Goal: Task Accomplishment & Management: Use online tool/utility

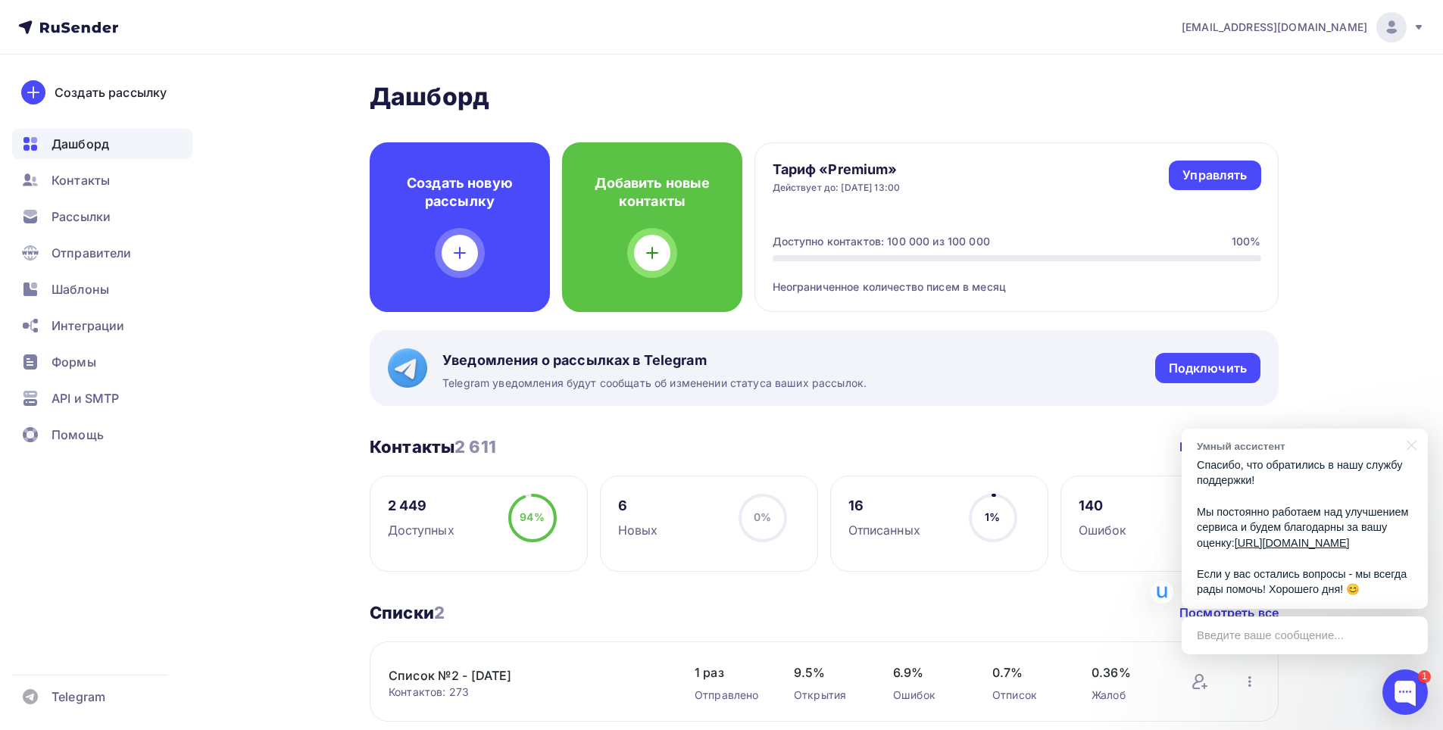
click at [99, 230] on div "Рассылки" at bounding box center [102, 217] width 180 height 30
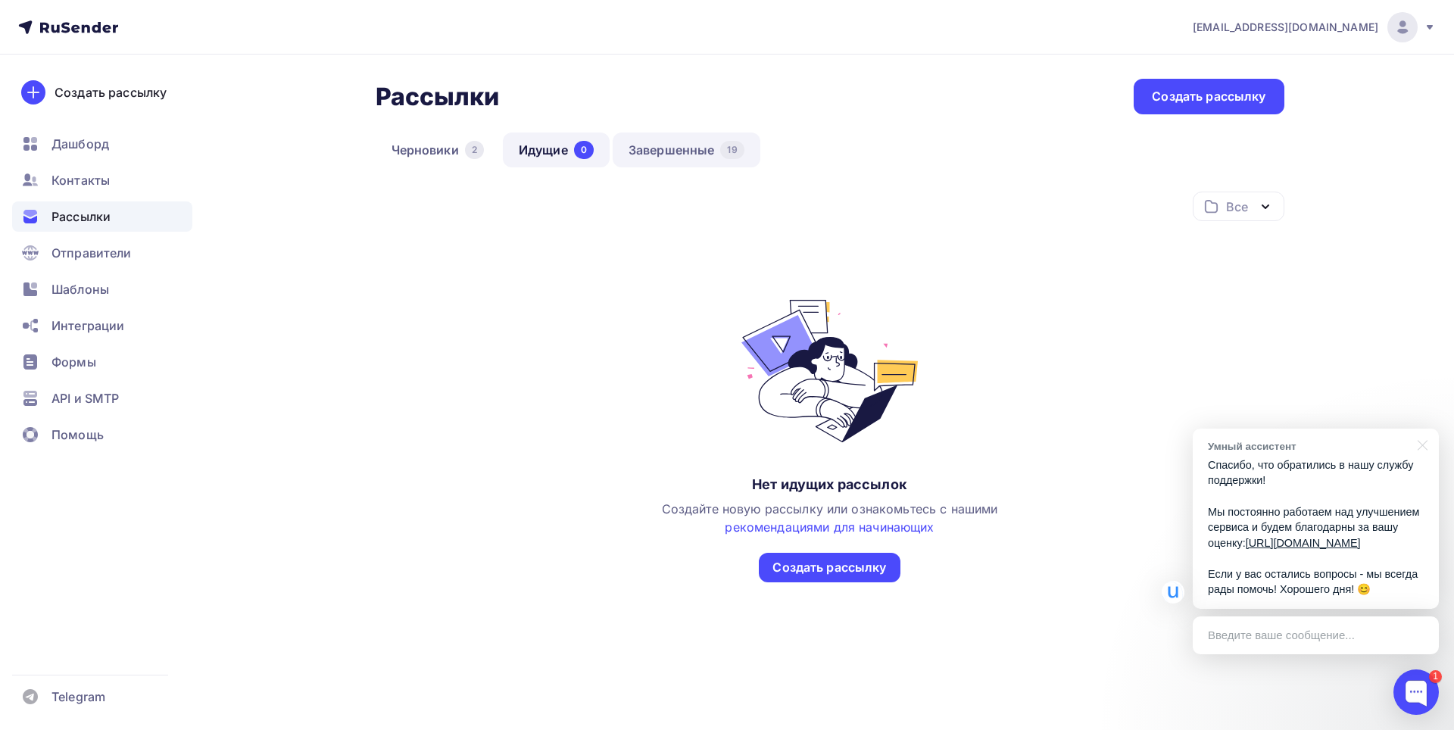
click at [638, 148] on link "Завершенные 19" at bounding box center [687, 150] width 148 height 35
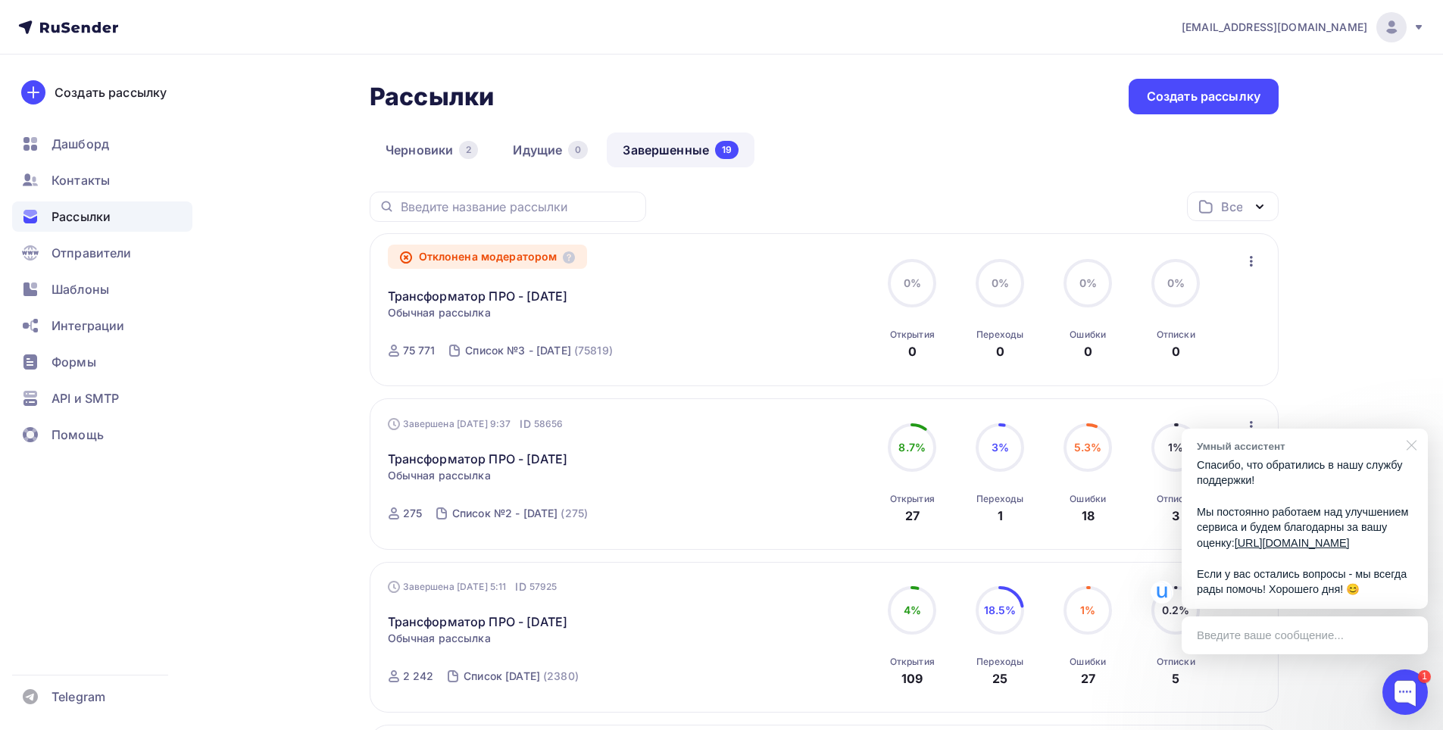
click at [1410, 429] on div at bounding box center [1409, 444] width 38 height 31
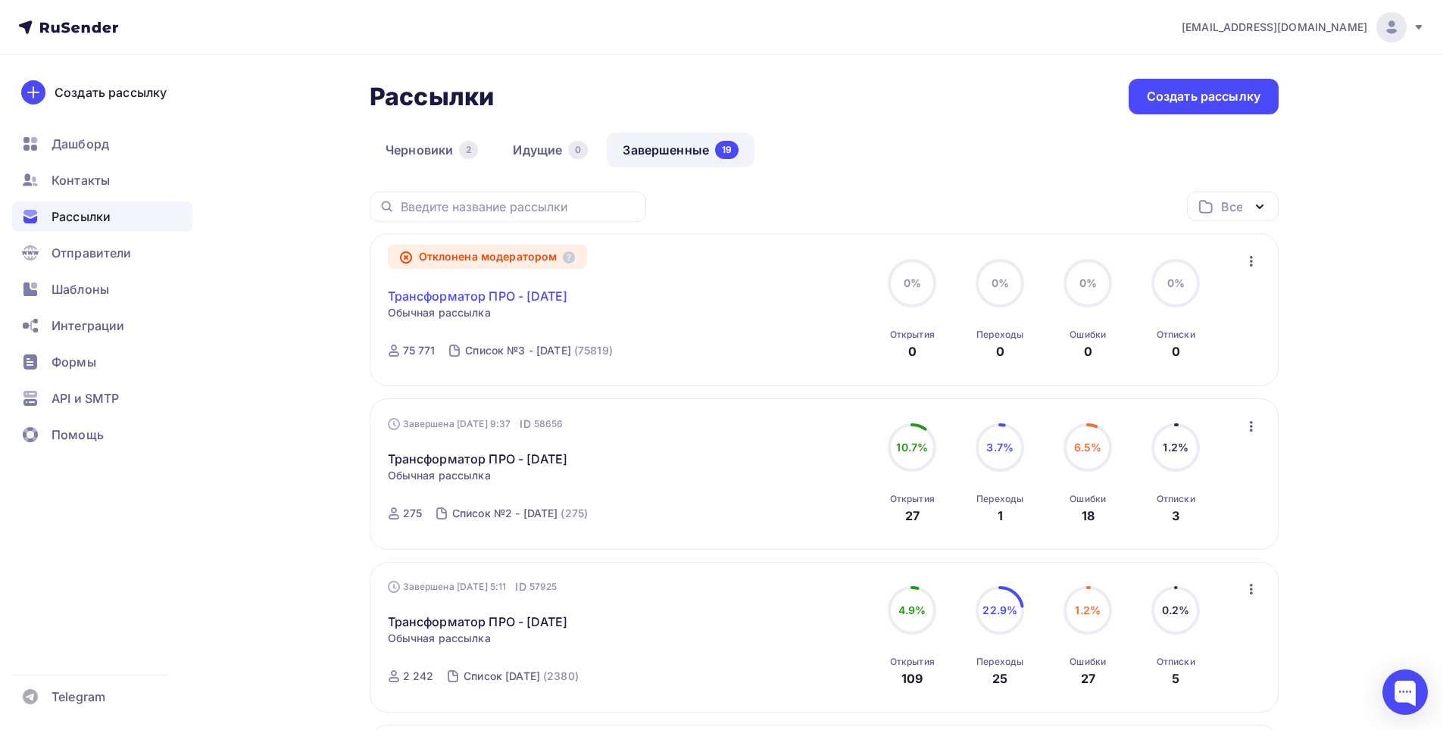
click at [458, 302] on link "Трансформатор ПРО - 12-09-2025" at bounding box center [478, 296] width 180 height 18
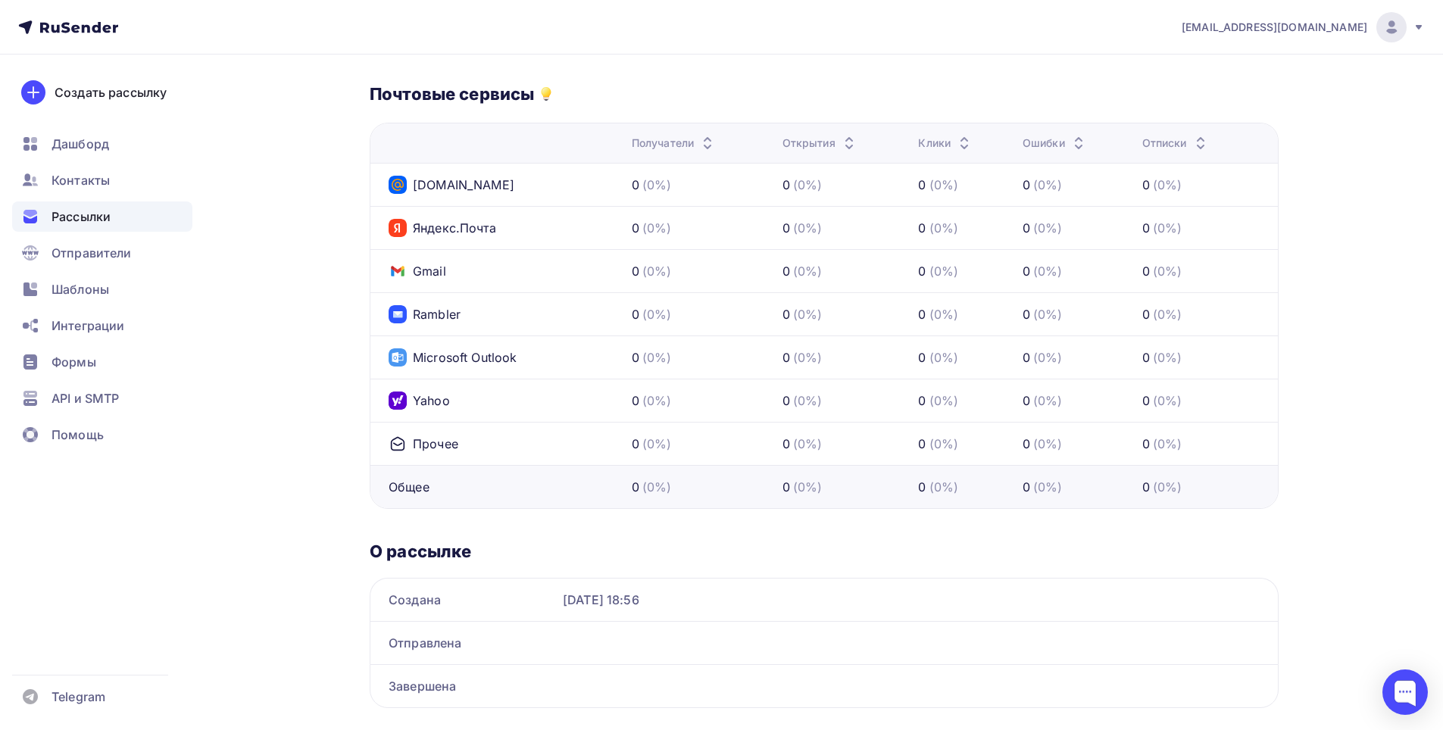
scroll to position [624, 0]
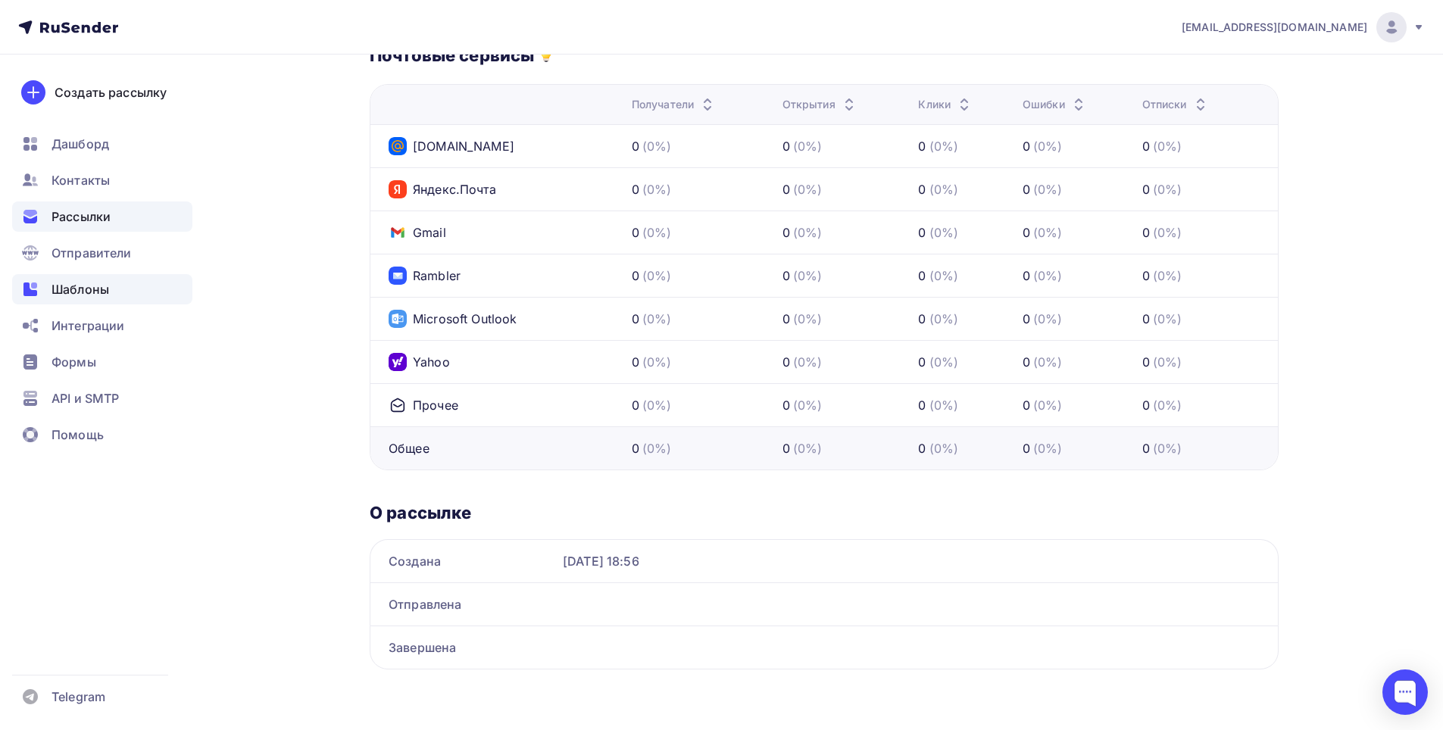
click at [93, 289] on span "Шаблоны" at bounding box center [81, 289] width 58 height 18
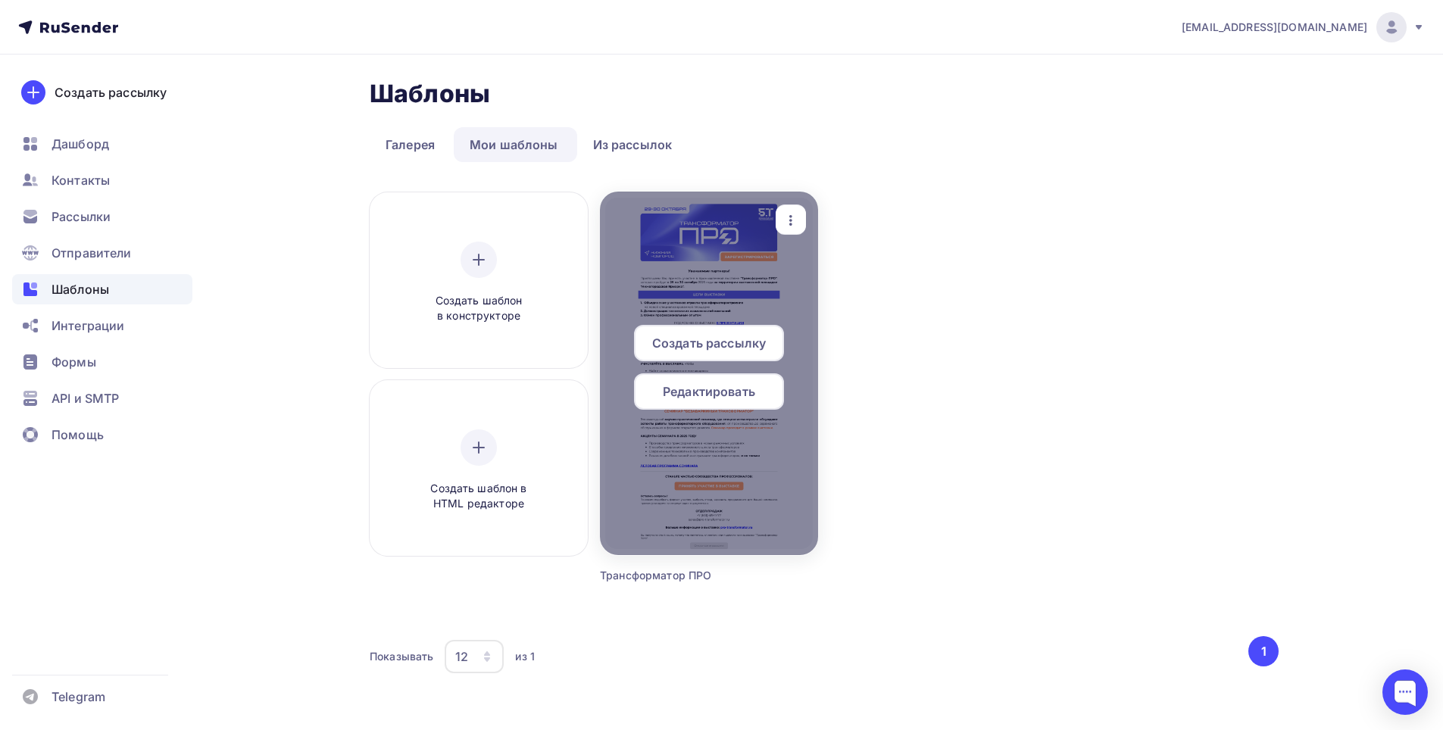
click at [739, 270] on div at bounding box center [709, 374] width 218 height 364
click at [739, 393] on span "Редактировать" at bounding box center [709, 392] width 92 height 18
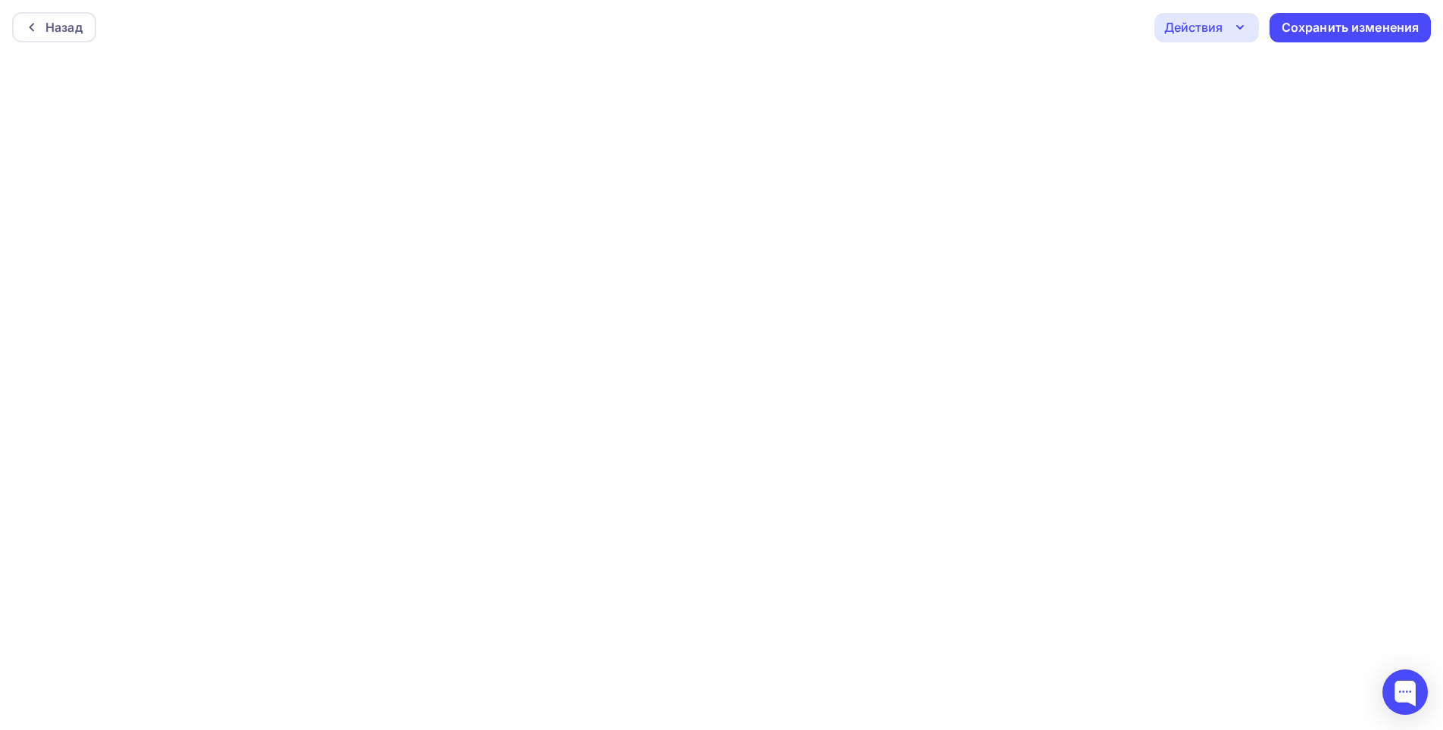
scroll to position [4, 0]
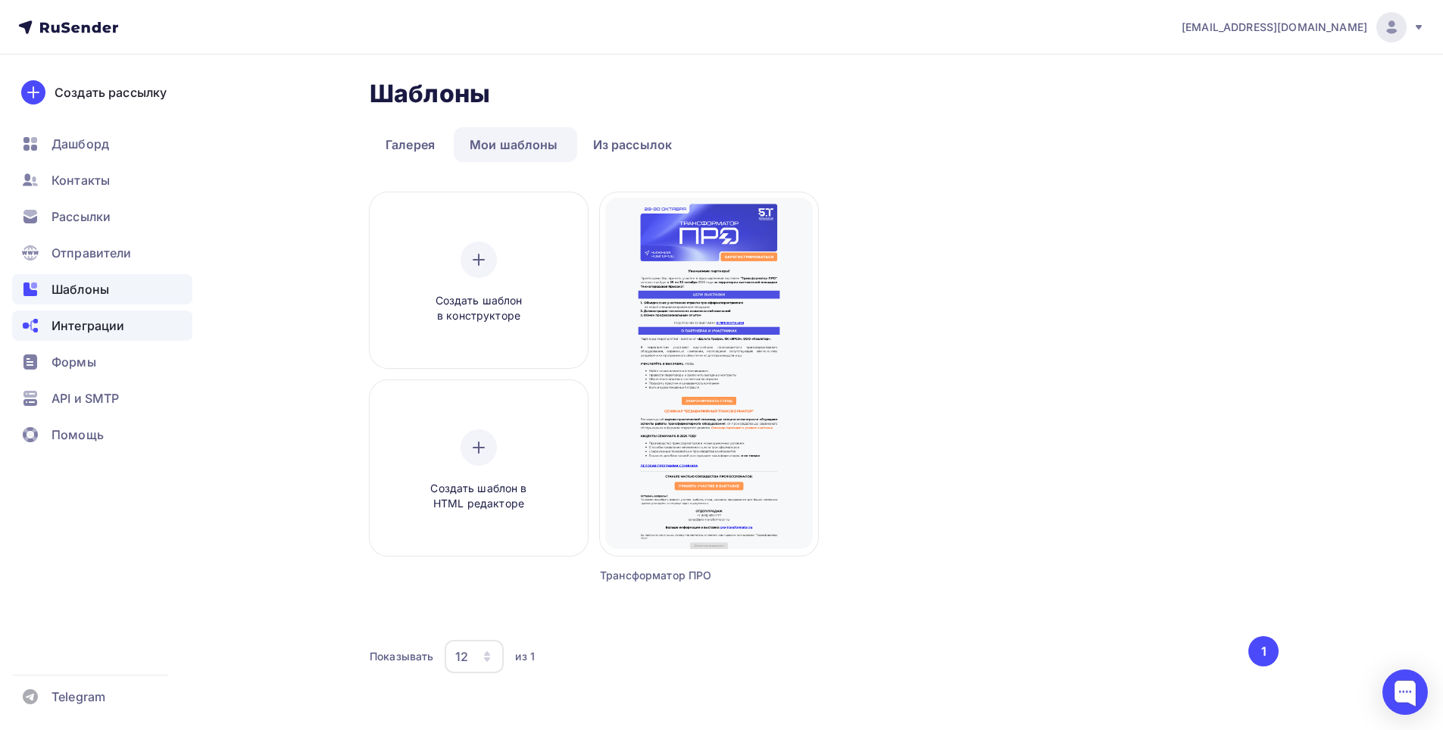
click at [114, 333] on span "Интеграции" at bounding box center [88, 326] width 73 height 18
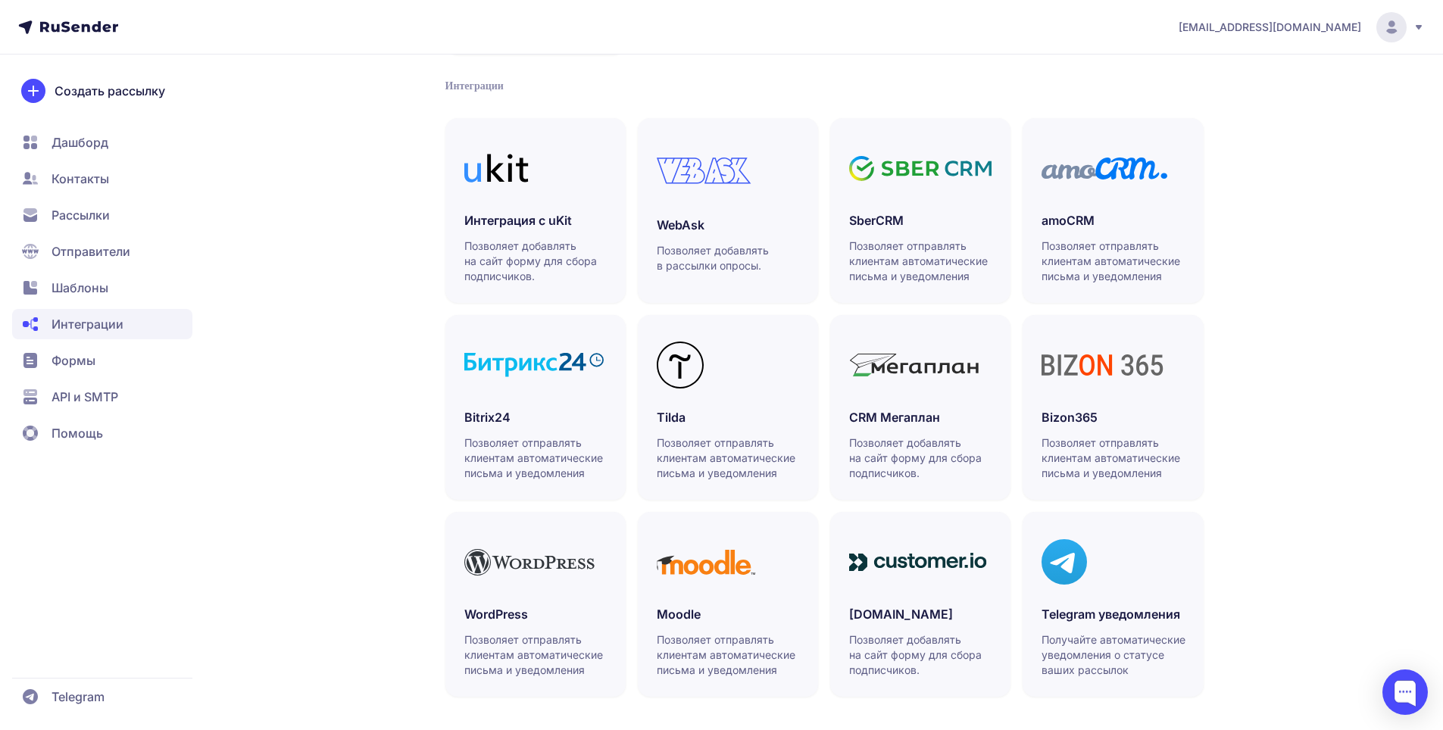
scroll to position [311, 0]
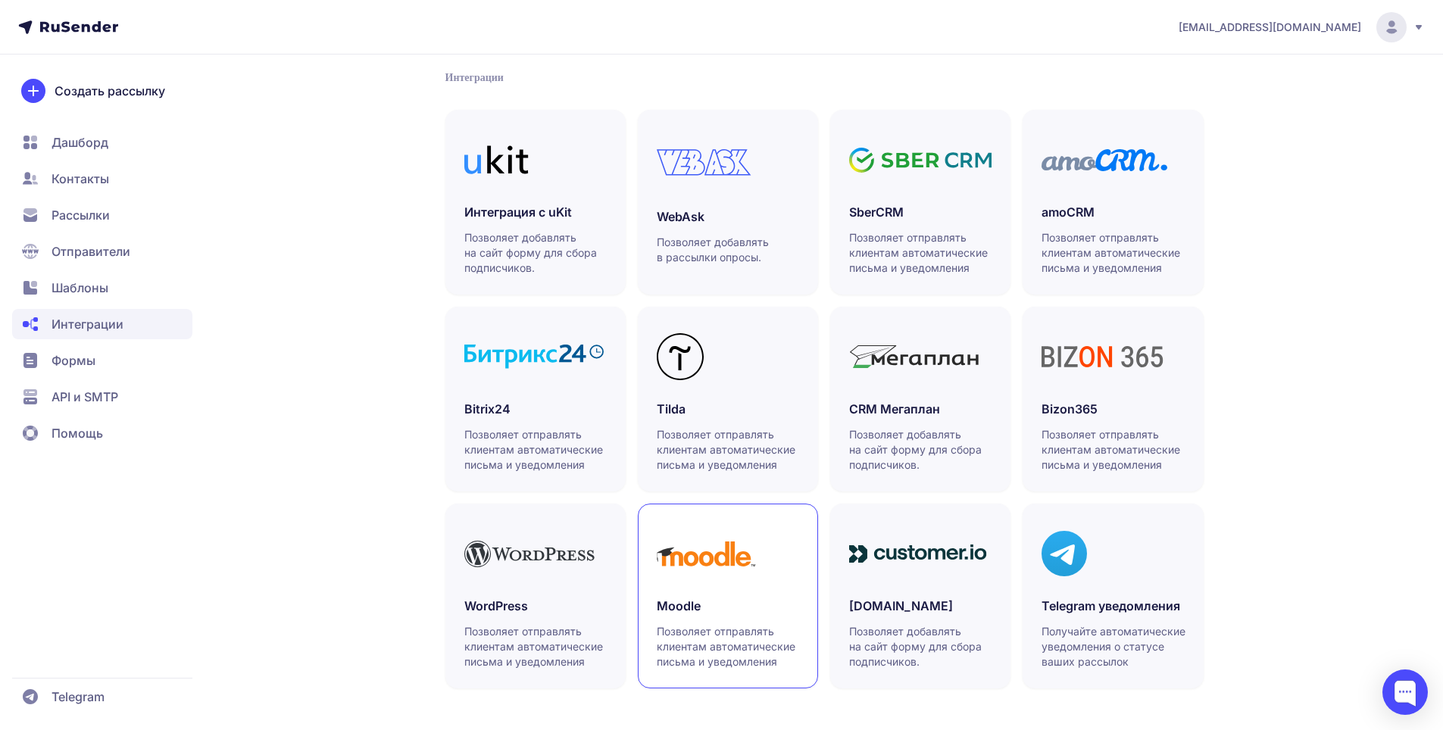
click at [763, 602] on h3 "Moodle" at bounding box center [728, 606] width 142 height 18
click at [90, 146] on span "Дашборд" at bounding box center [80, 142] width 57 height 18
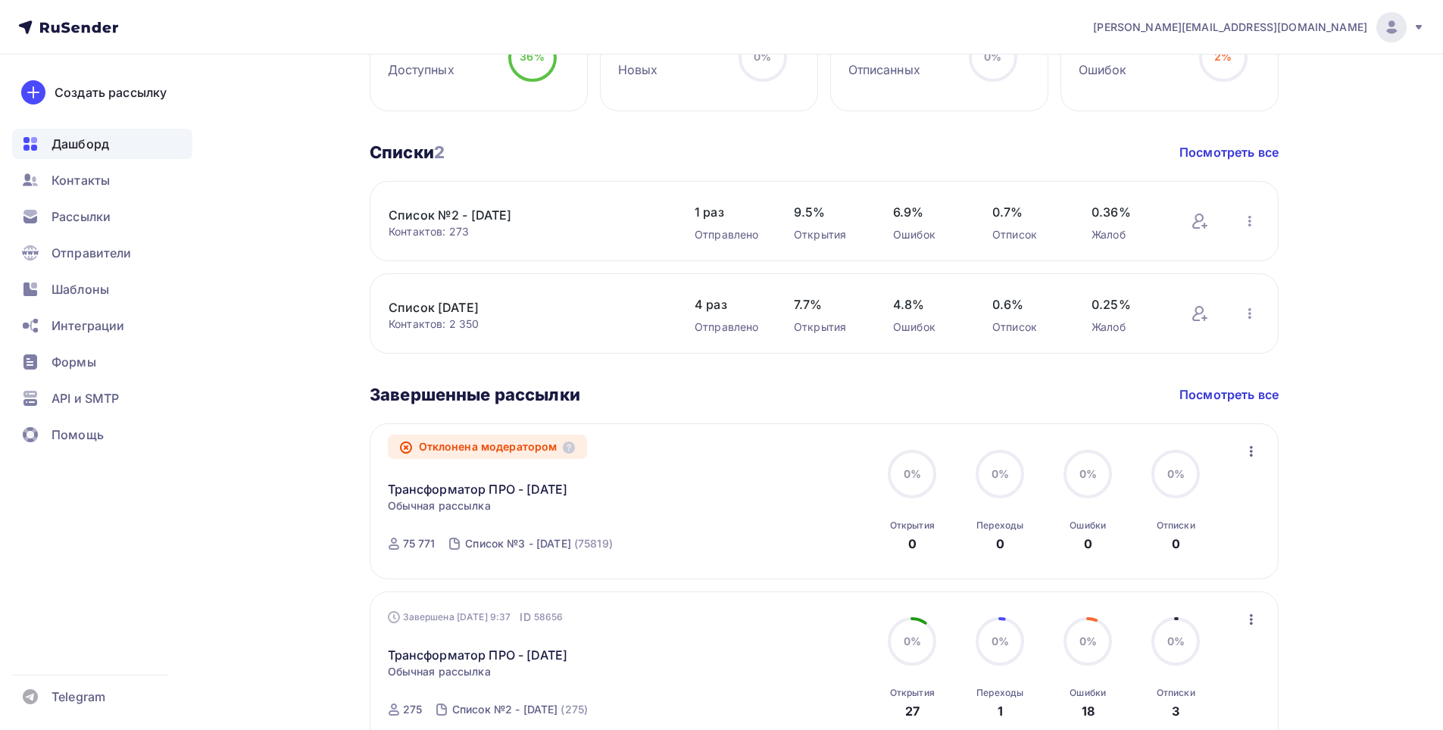
scroll to position [682, 0]
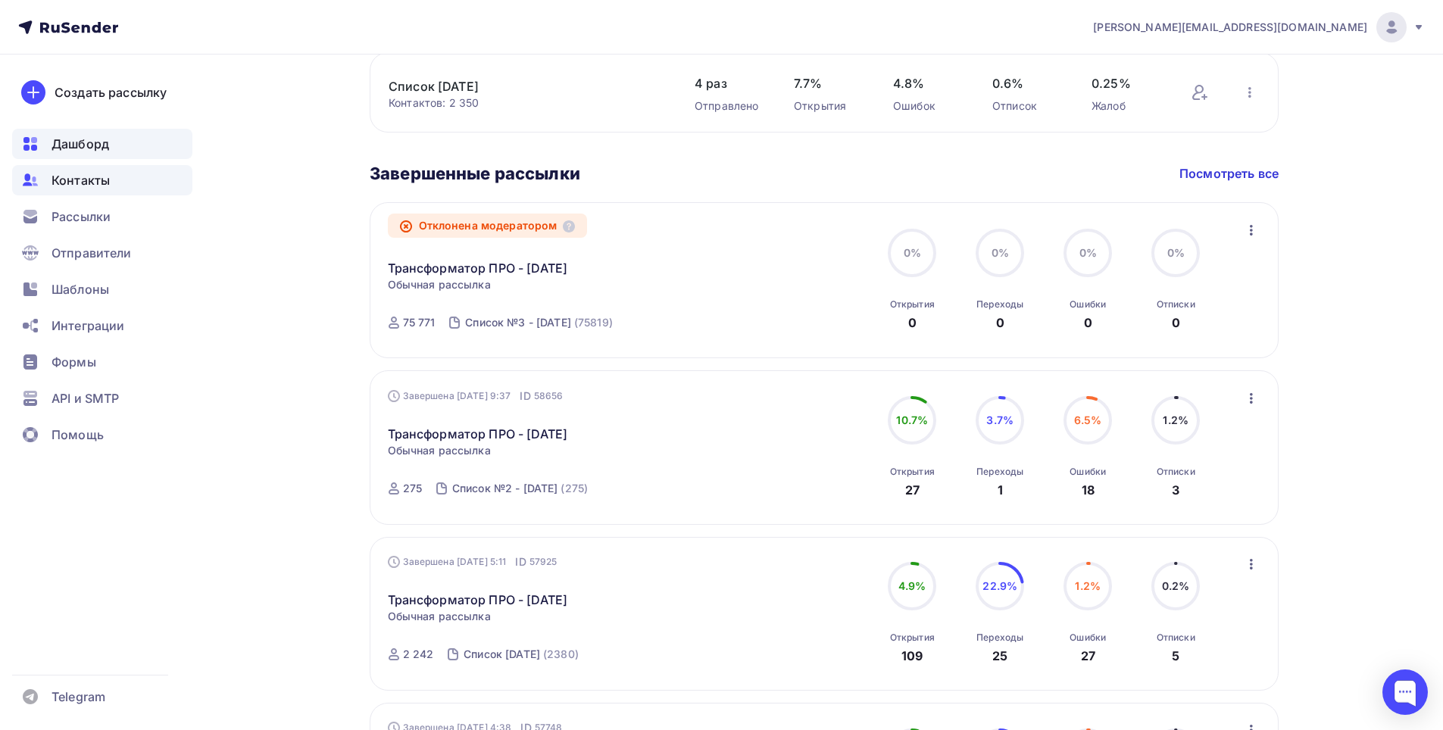
click at [100, 174] on span "Контакты" at bounding box center [81, 180] width 58 height 18
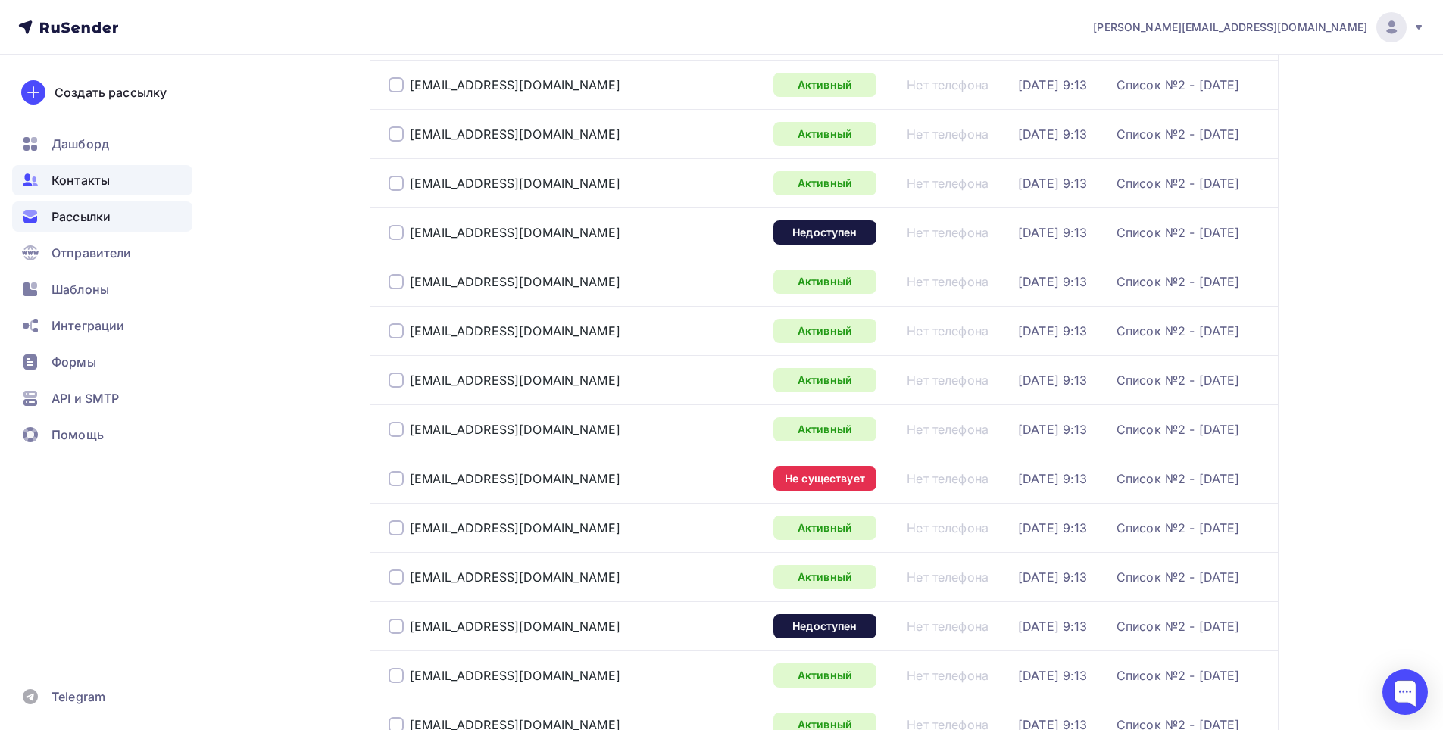
scroll to position [1288, 0]
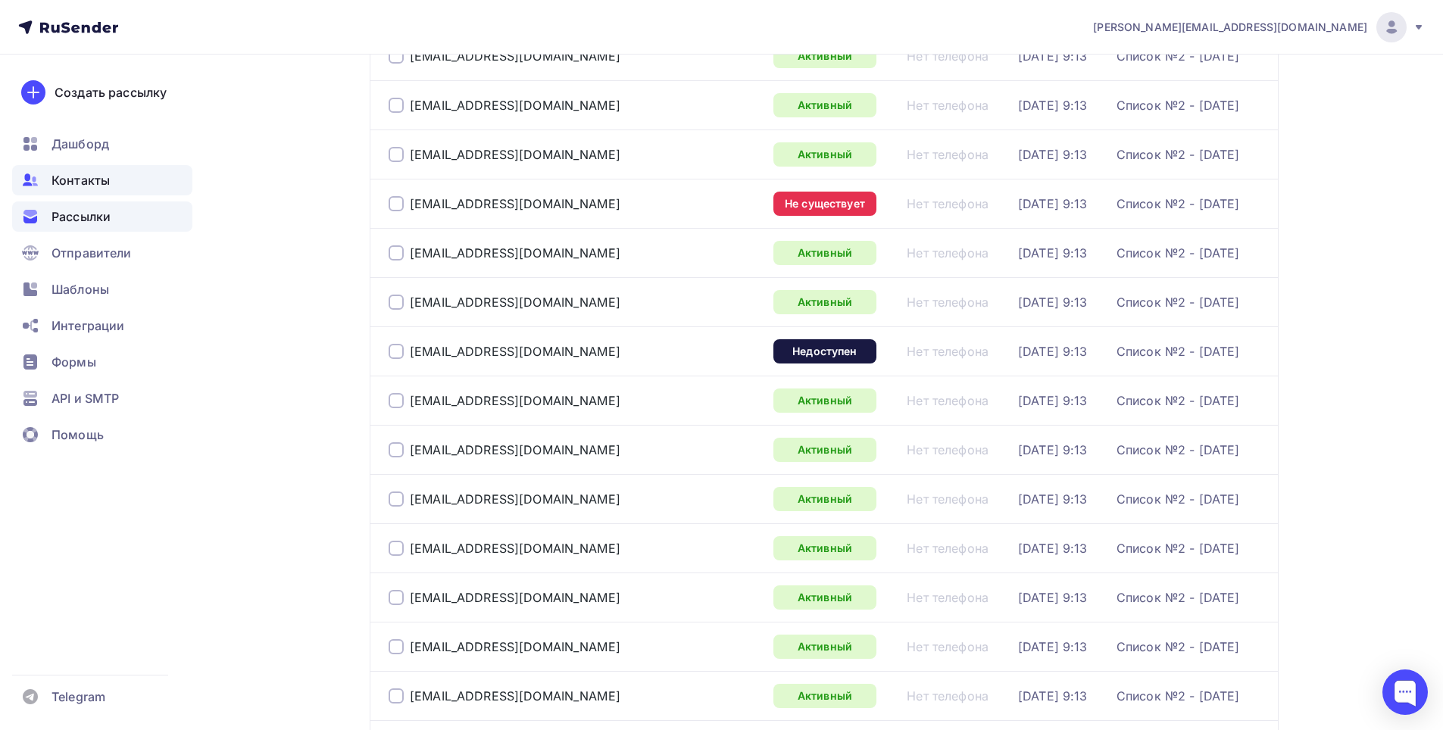
click at [102, 216] on span "Рассылки" at bounding box center [81, 217] width 59 height 18
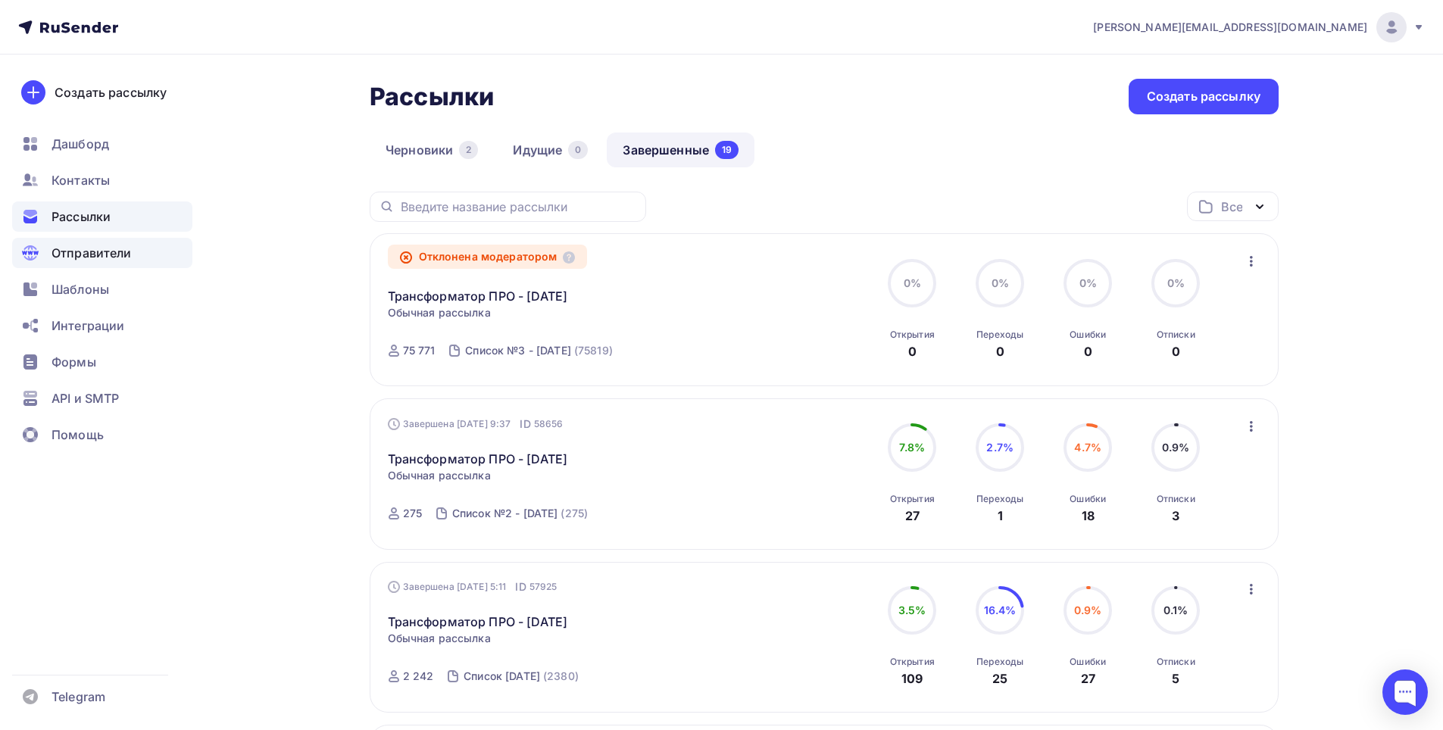
click at [92, 257] on span "Отправители" at bounding box center [92, 253] width 80 height 18
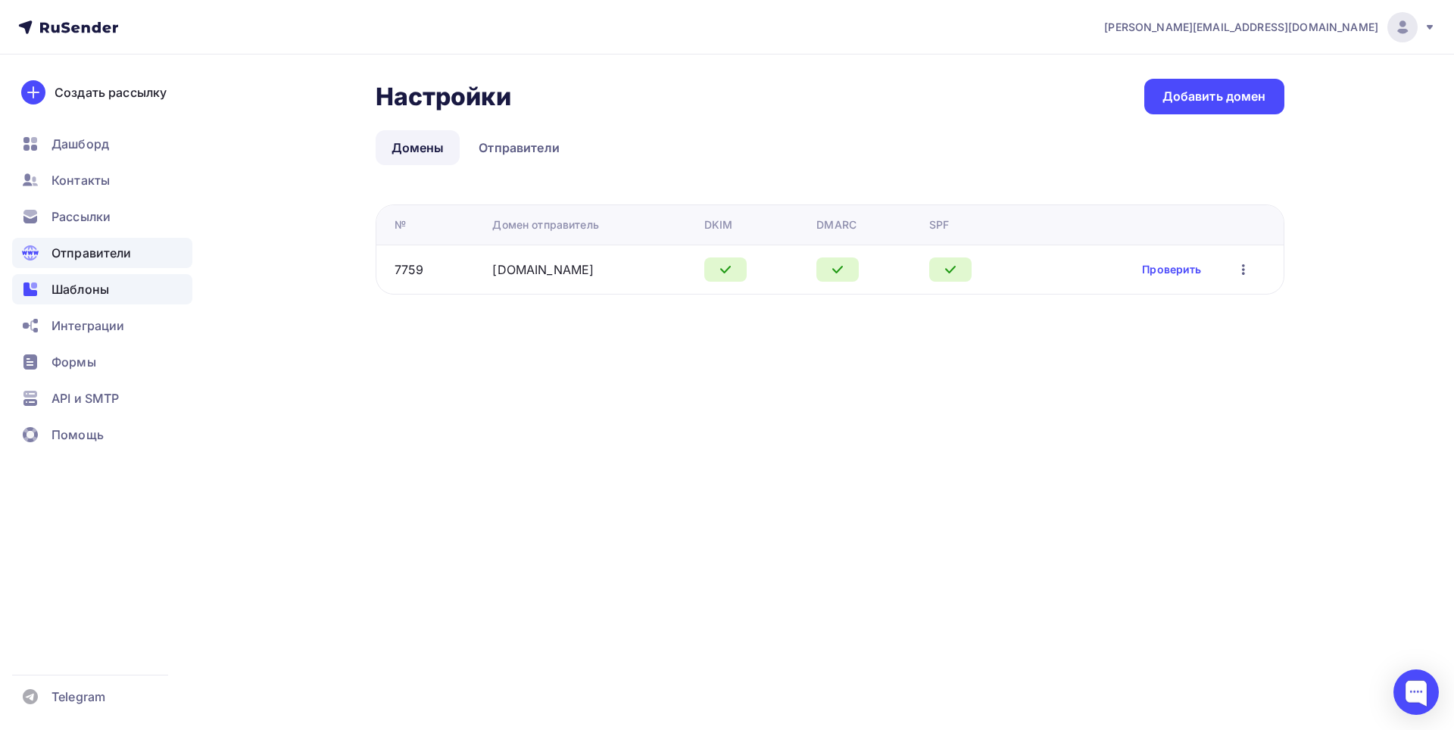
click at [96, 296] on span "Шаблоны" at bounding box center [81, 289] width 58 height 18
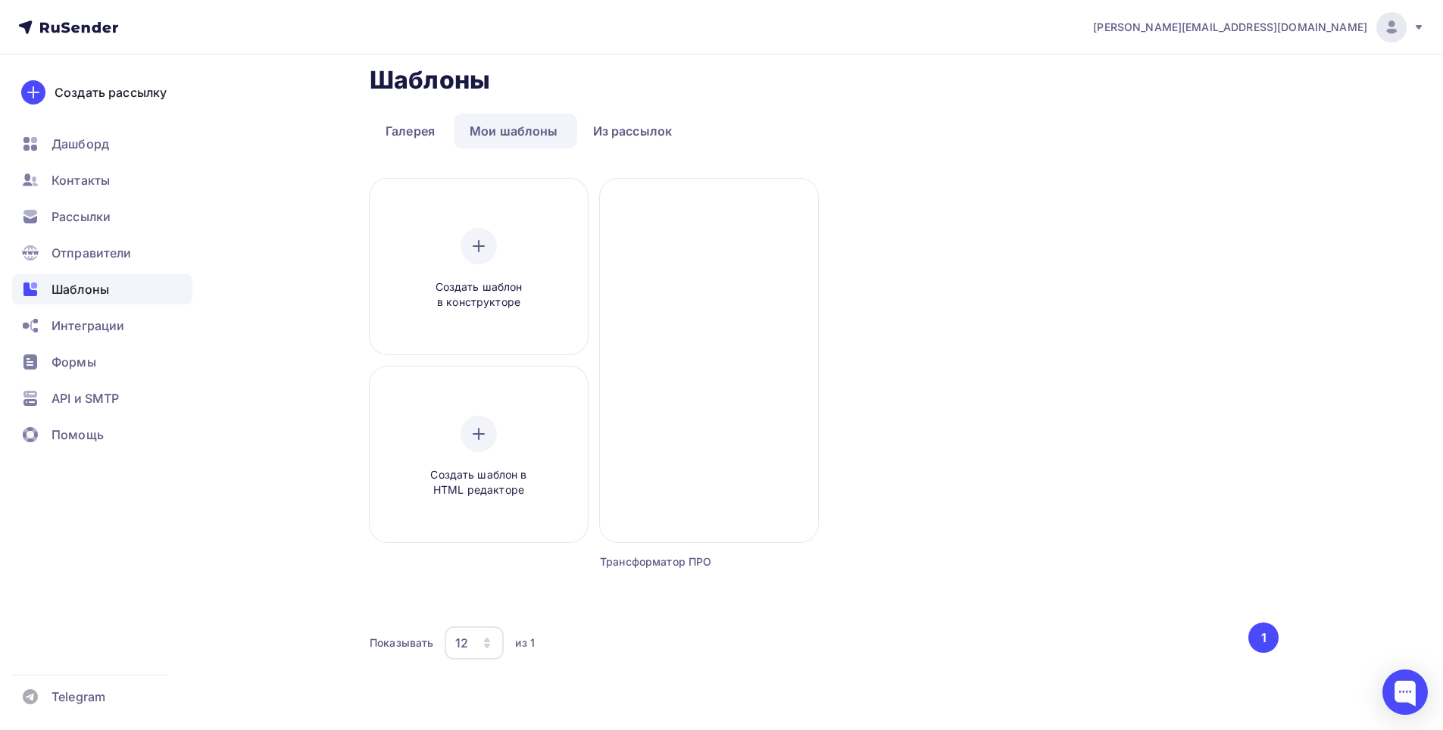
scroll to position [23, 0]
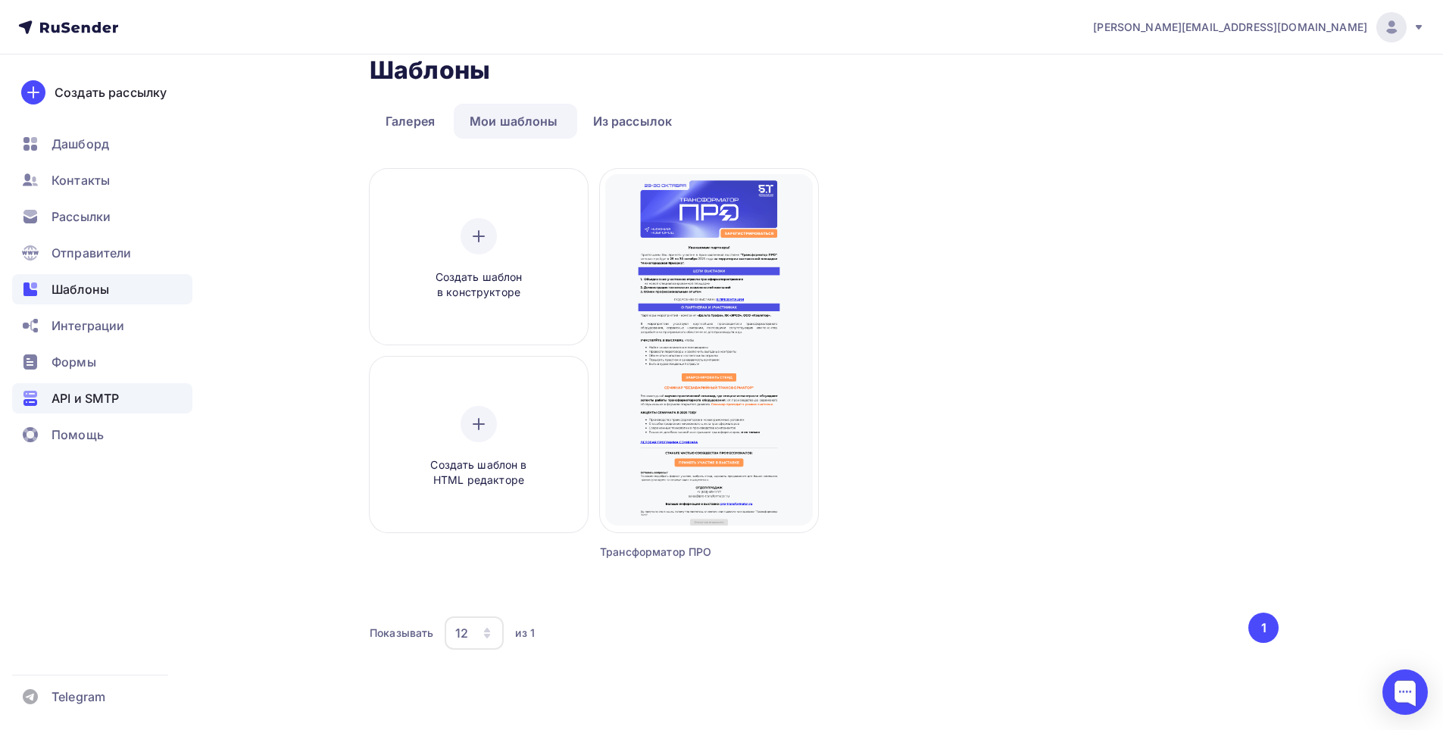
click at [122, 401] on div "API и SMTP" at bounding box center [102, 398] width 180 height 30
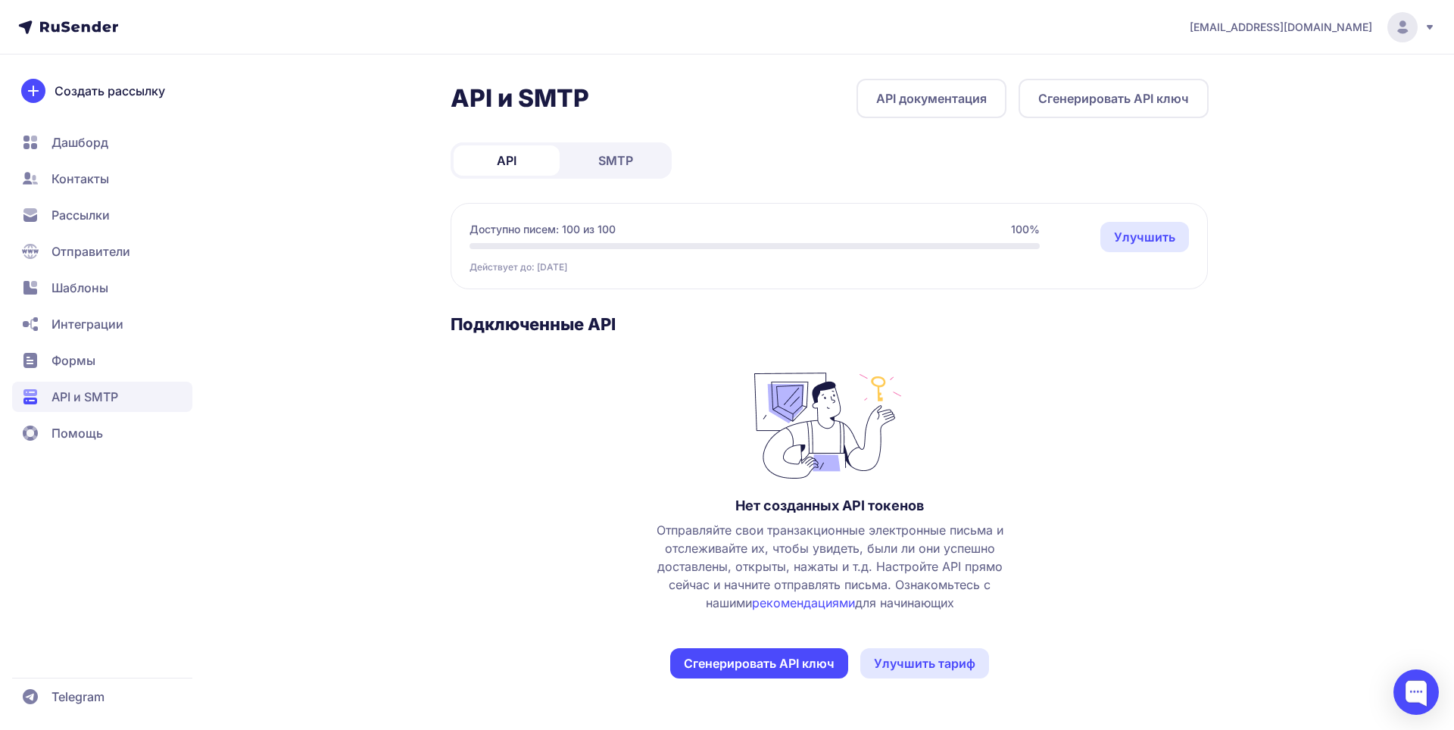
click at [102, 360] on span "Формы" at bounding box center [102, 360] width 180 height 30
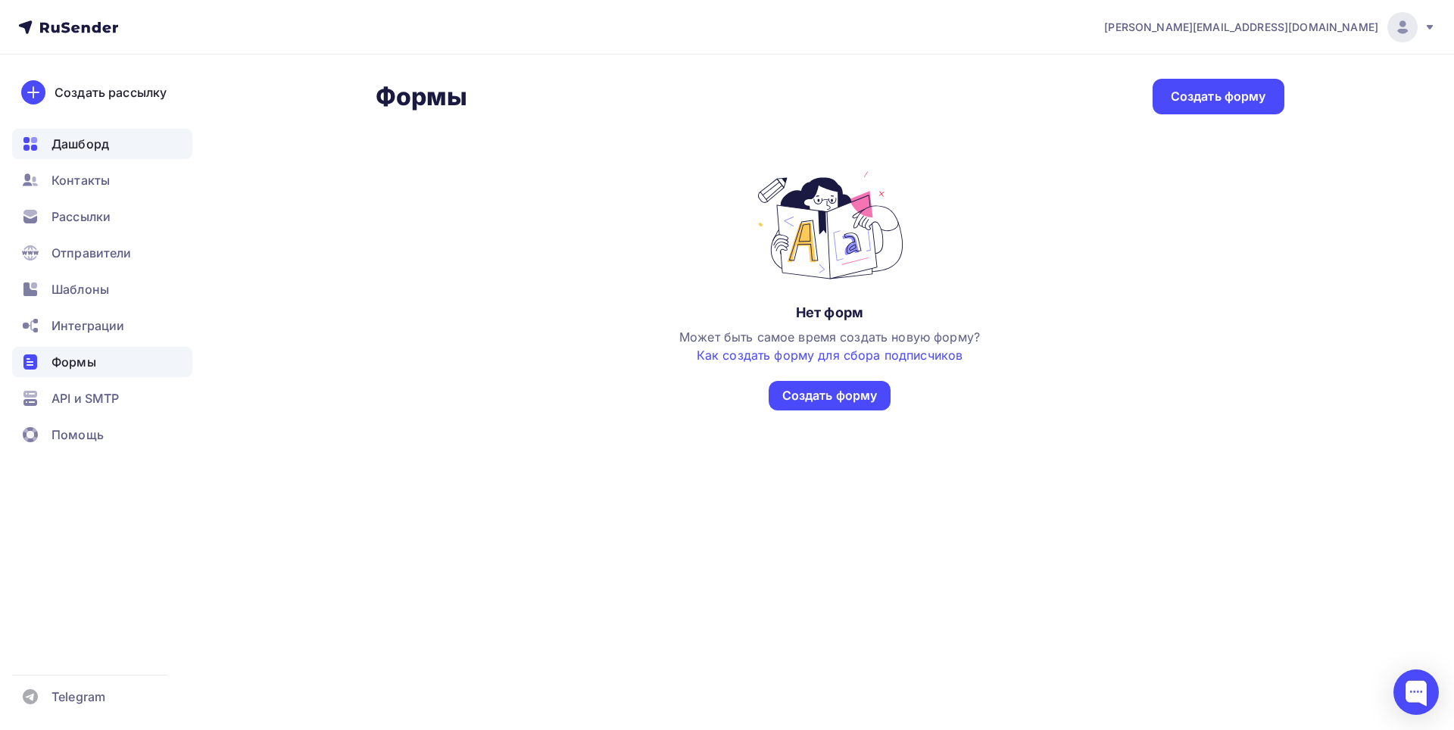
click at [100, 148] on span "Дашборд" at bounding box center [81, 144] width 58 height 18
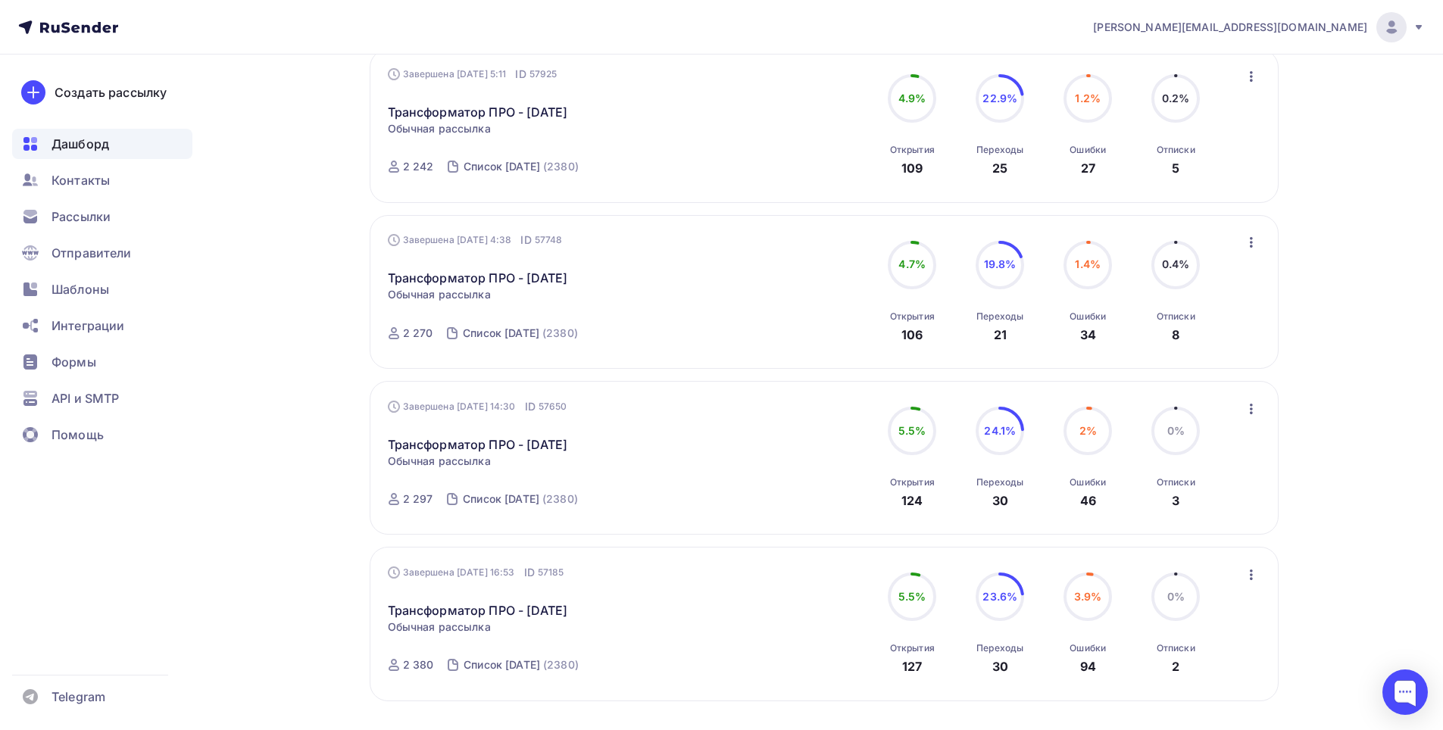
scroll to position [1214, 0]
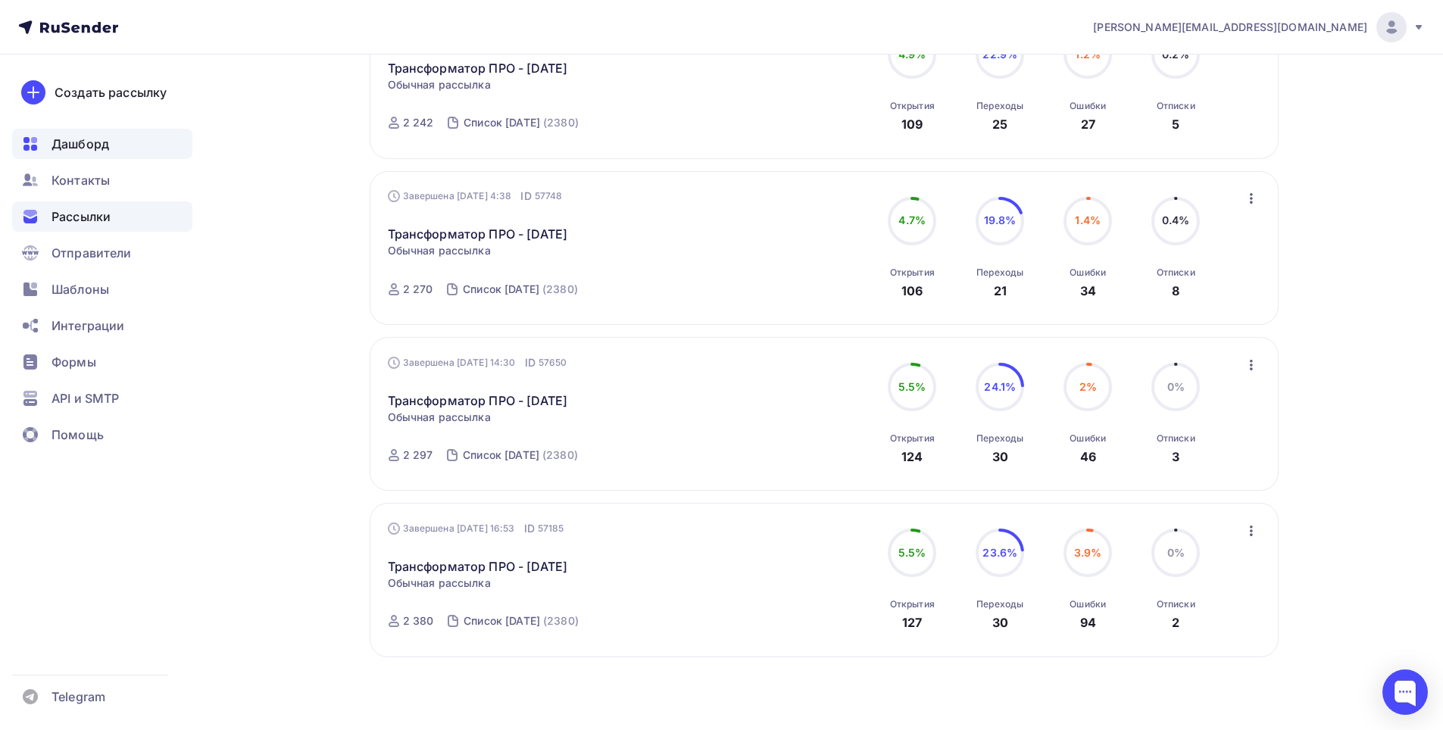
click at [61, 207] on div "Рассылки" at bounding box center [102, 217] width 180 height 30
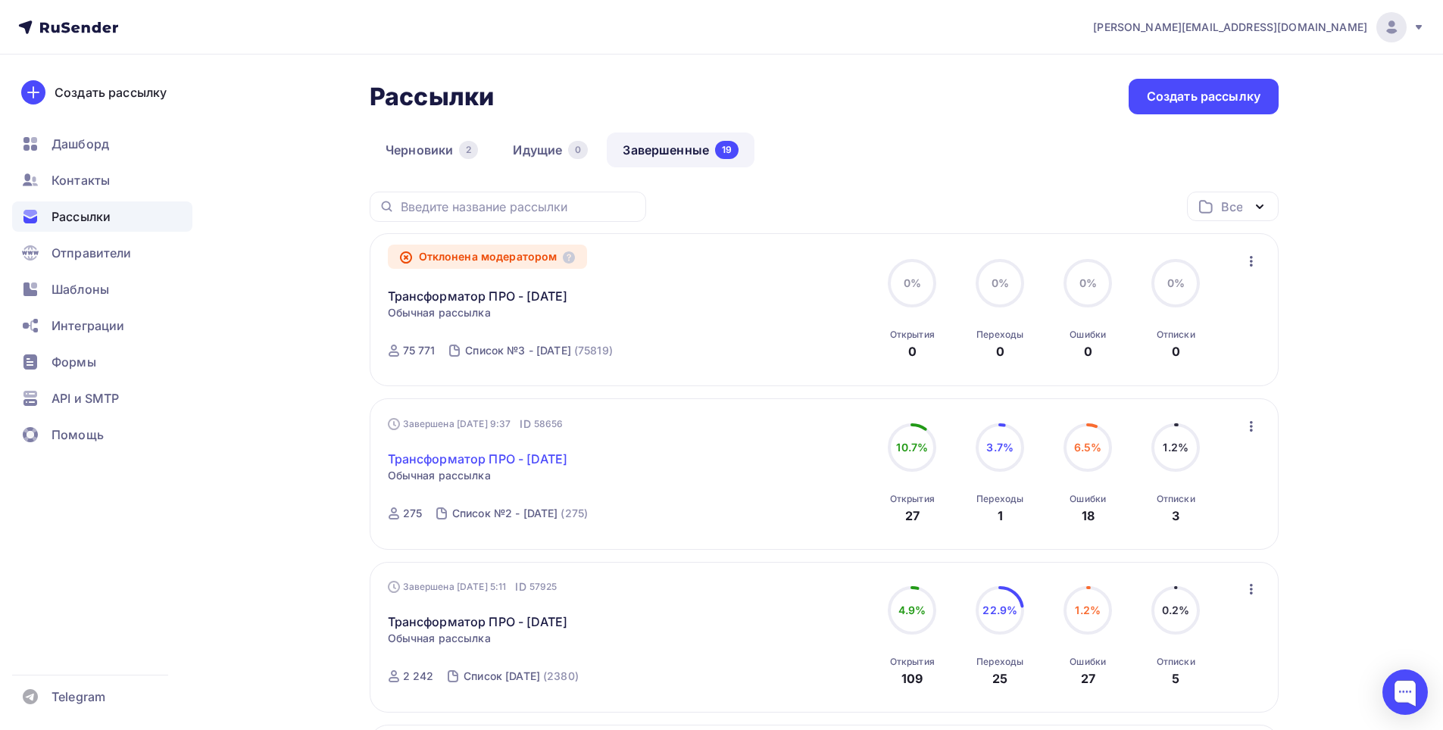
click at [544, 451] on link "Трансформатор ПРО - 09-09-2025" at bounding box center [478, 459] width 180 height 18
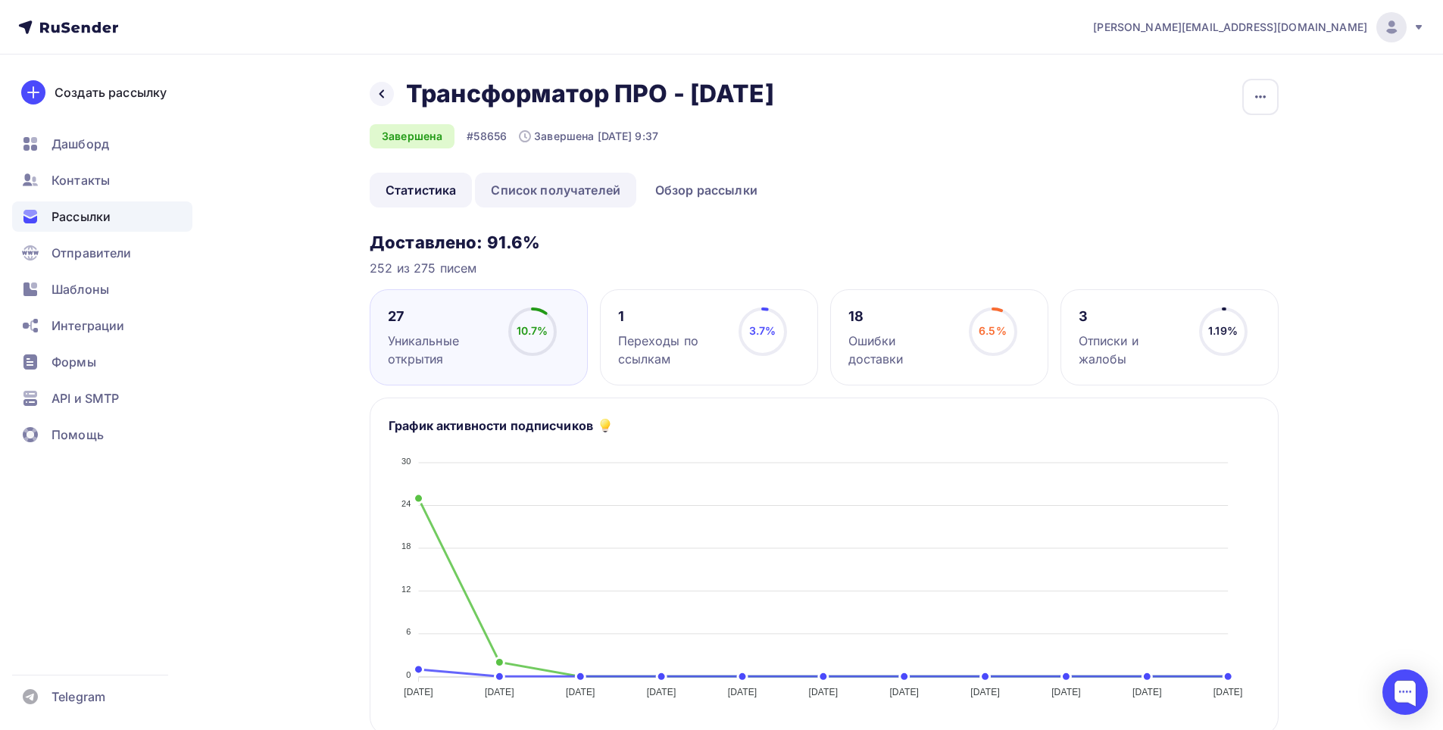
click at [557, 182] on link "Список получателей" at bounding box center [555, 190] width 161 height 35
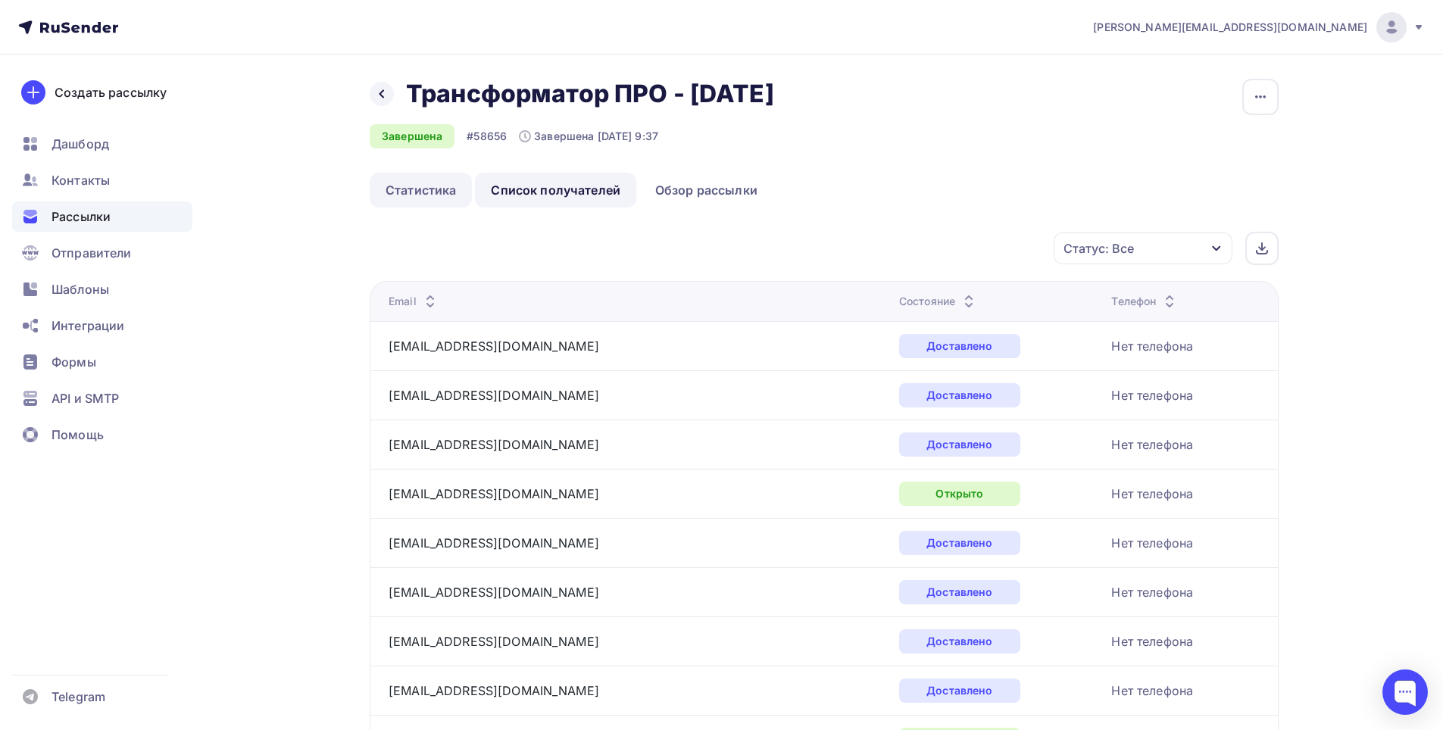
drag, startPoint x: 405, startPoint y: 181, endPoint x: 413, endPoint y: 186, distance: 9.5
click at [405, 182] on link "Статистика" at bounding box center [421, 190] width 102 height 35
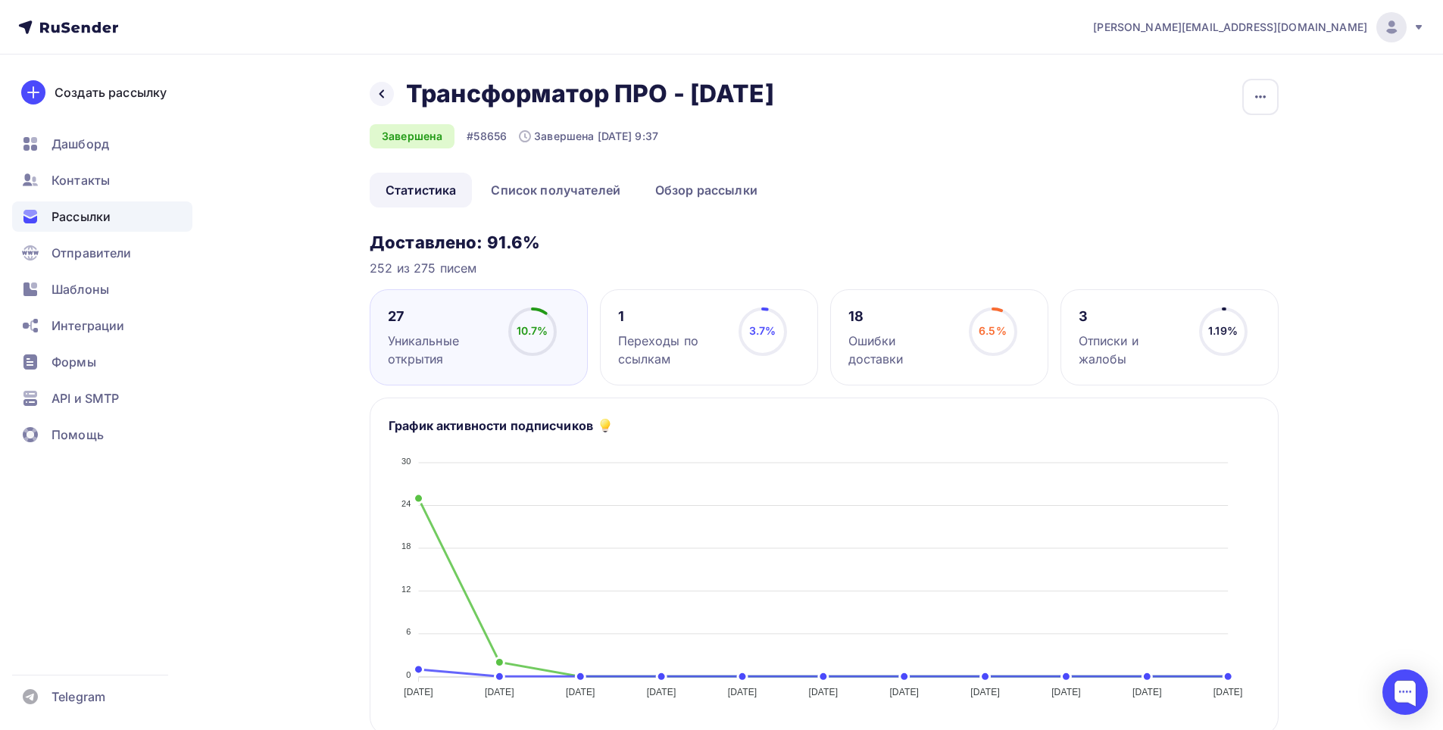
click at [96, 223] on span "Рассылки" at bounding box center [81, 217] width 59 height 18
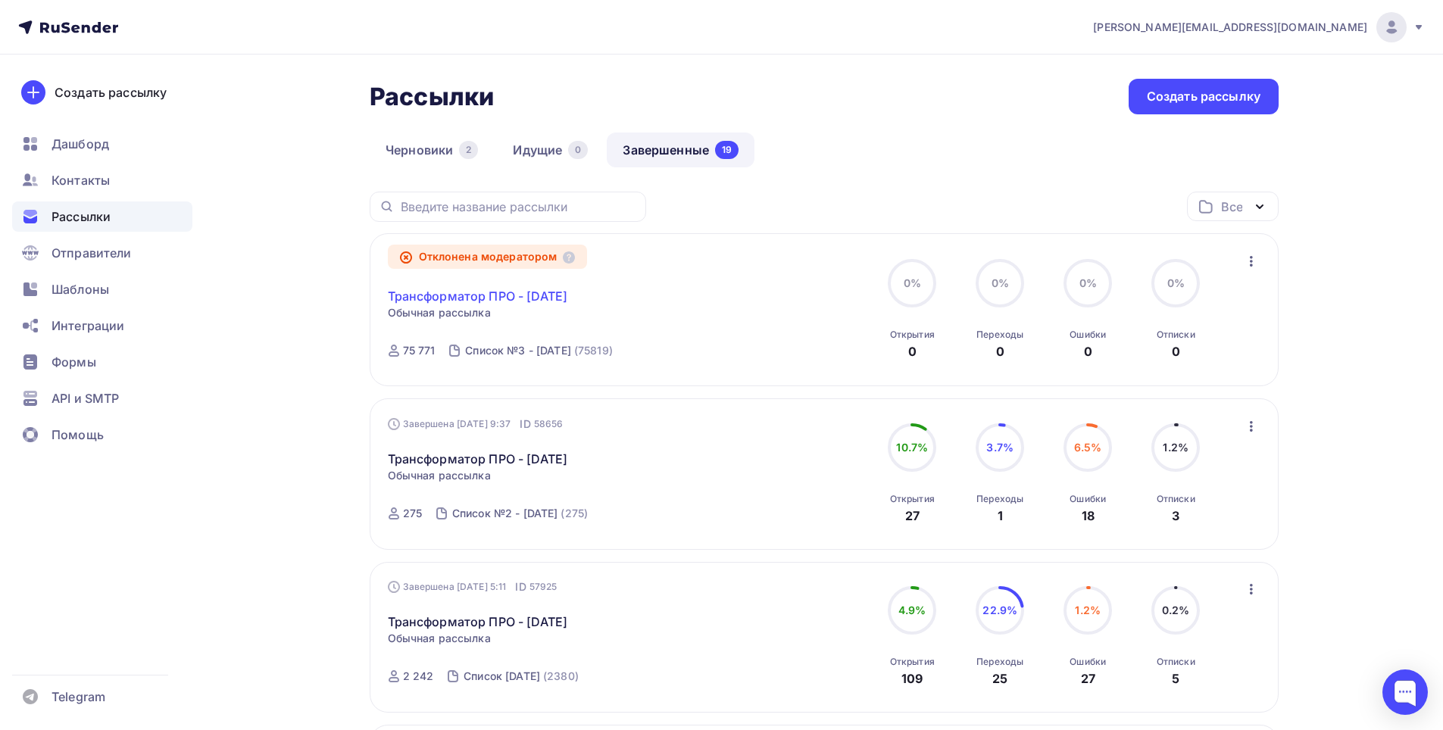
click at [526, 298] on link "Трансформатор ПРО - 12-09-2025" at bounding box center [478, 296] width 180 height 18
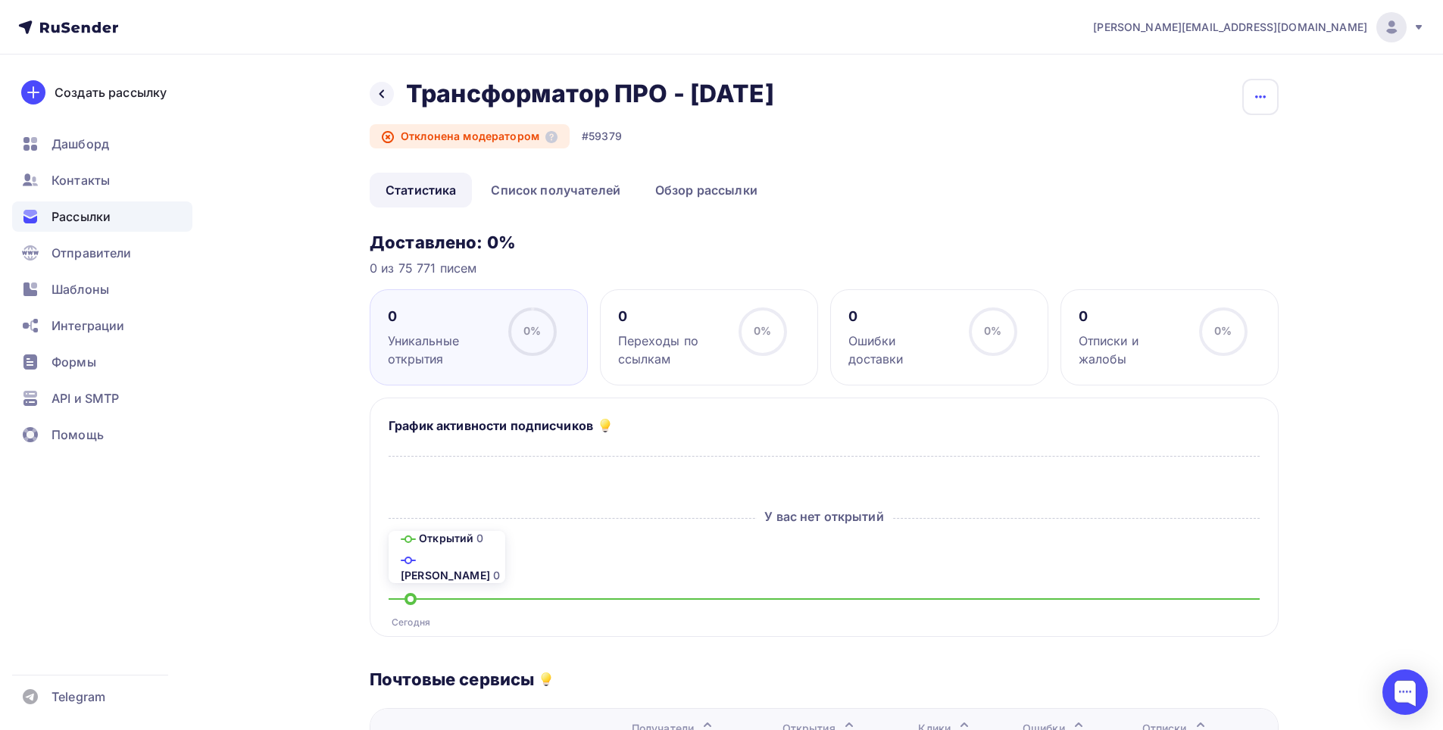
click at [1258, 94] on icon "button" at bounding box center [1260, 97] width 18 height 18
click at [1217, 137] on div "Копировать" at bounding box center [1202, 145] width 145 height 18
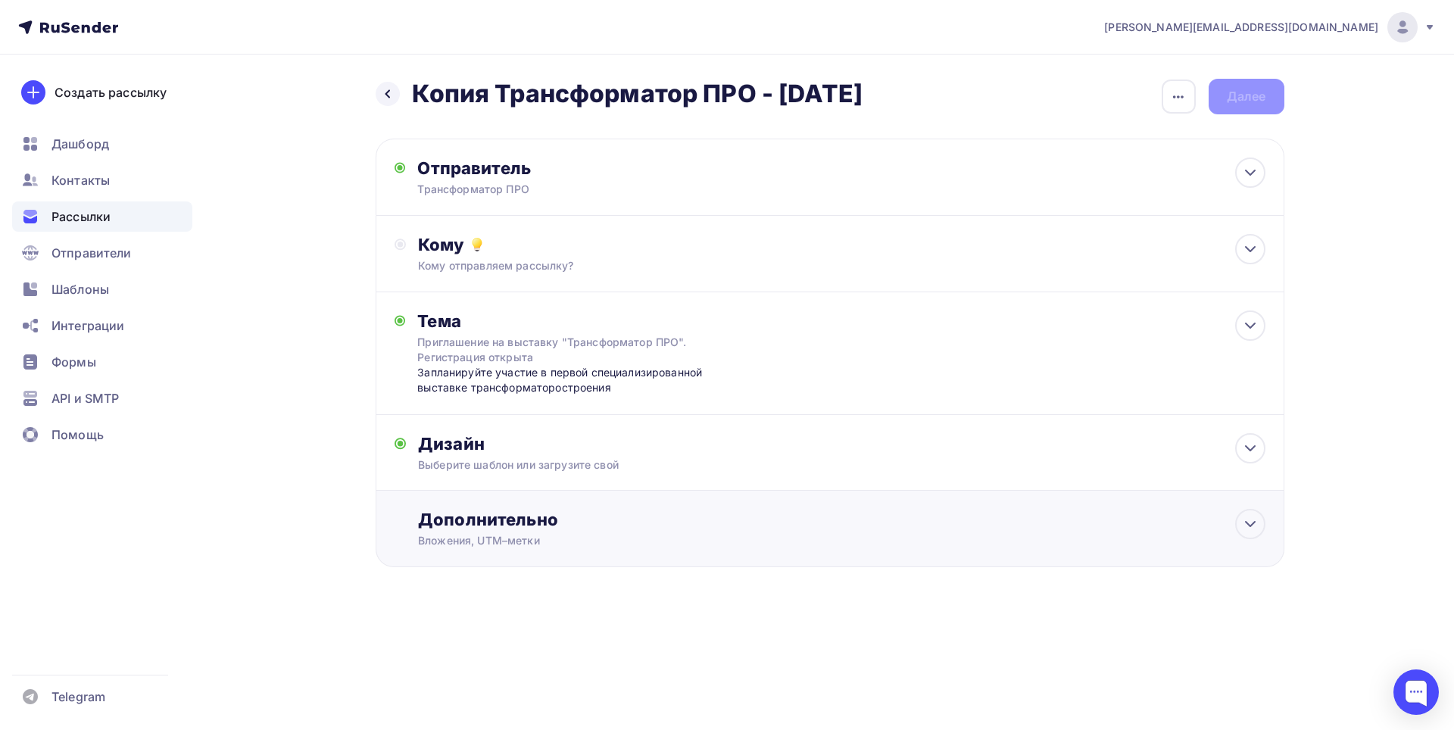
click at [448, 517] on div "Дополнительно" at bounding box center [841, 519] width 847 height 21
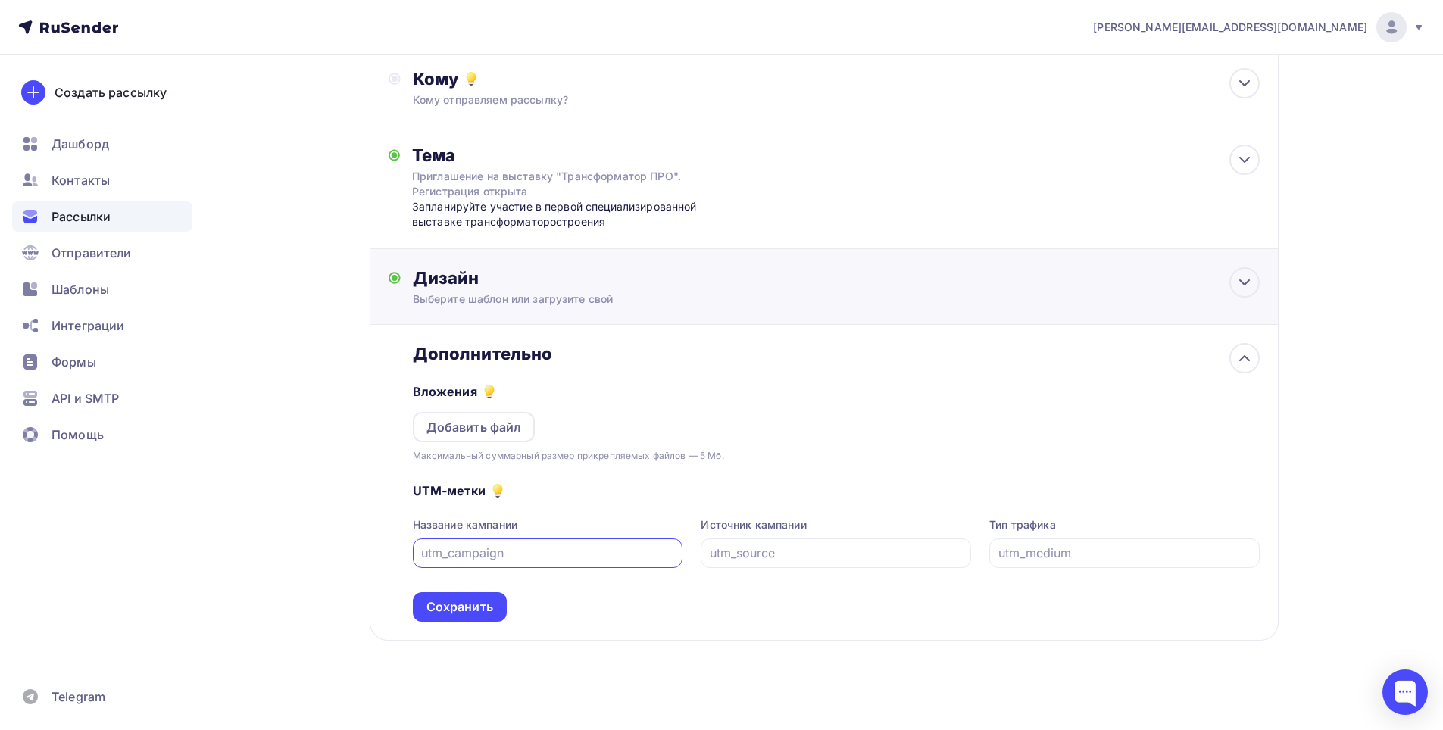
scroll to position [174, 0]
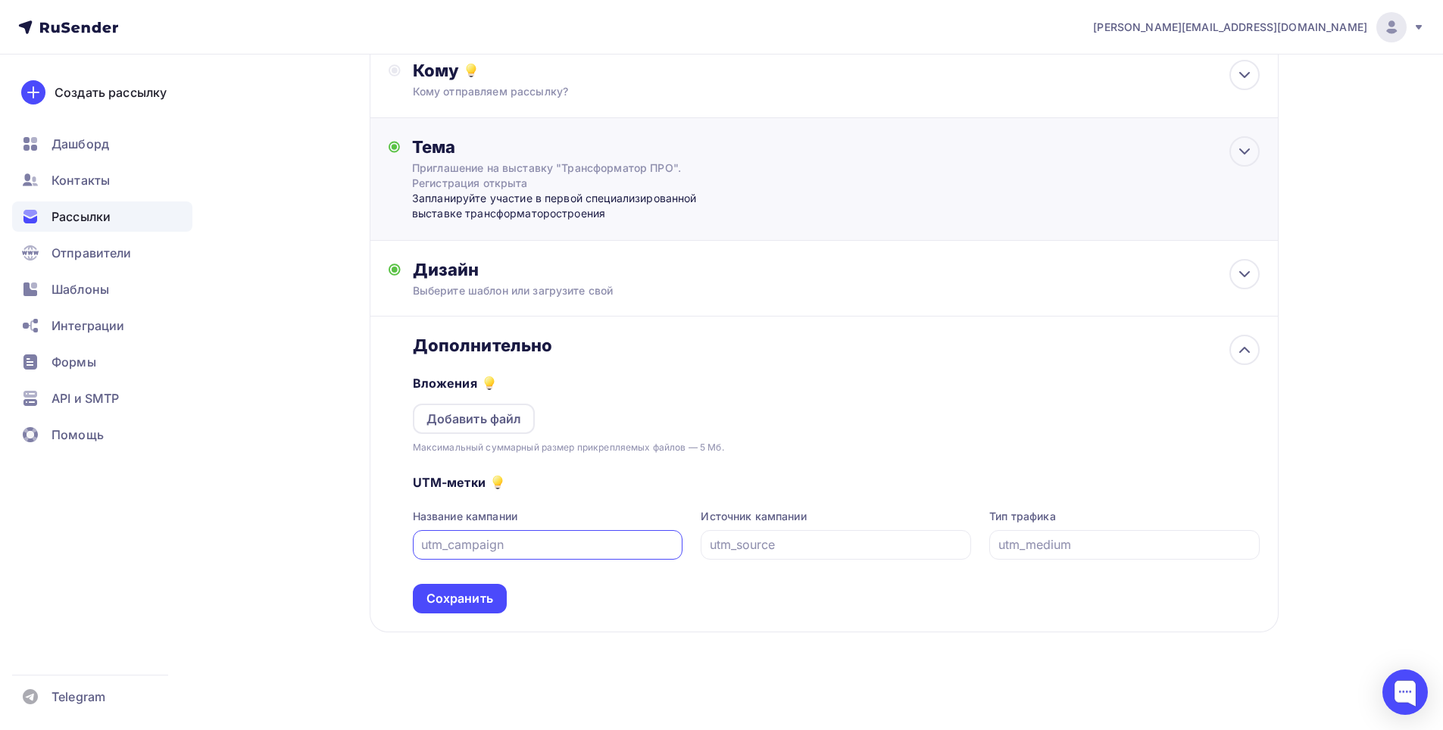
click at [675, 187] on div "Приглашение на выставку "Трансформатор ПРО". Регистрация открыта" at bounding box center [547, 176] width 270 height 30
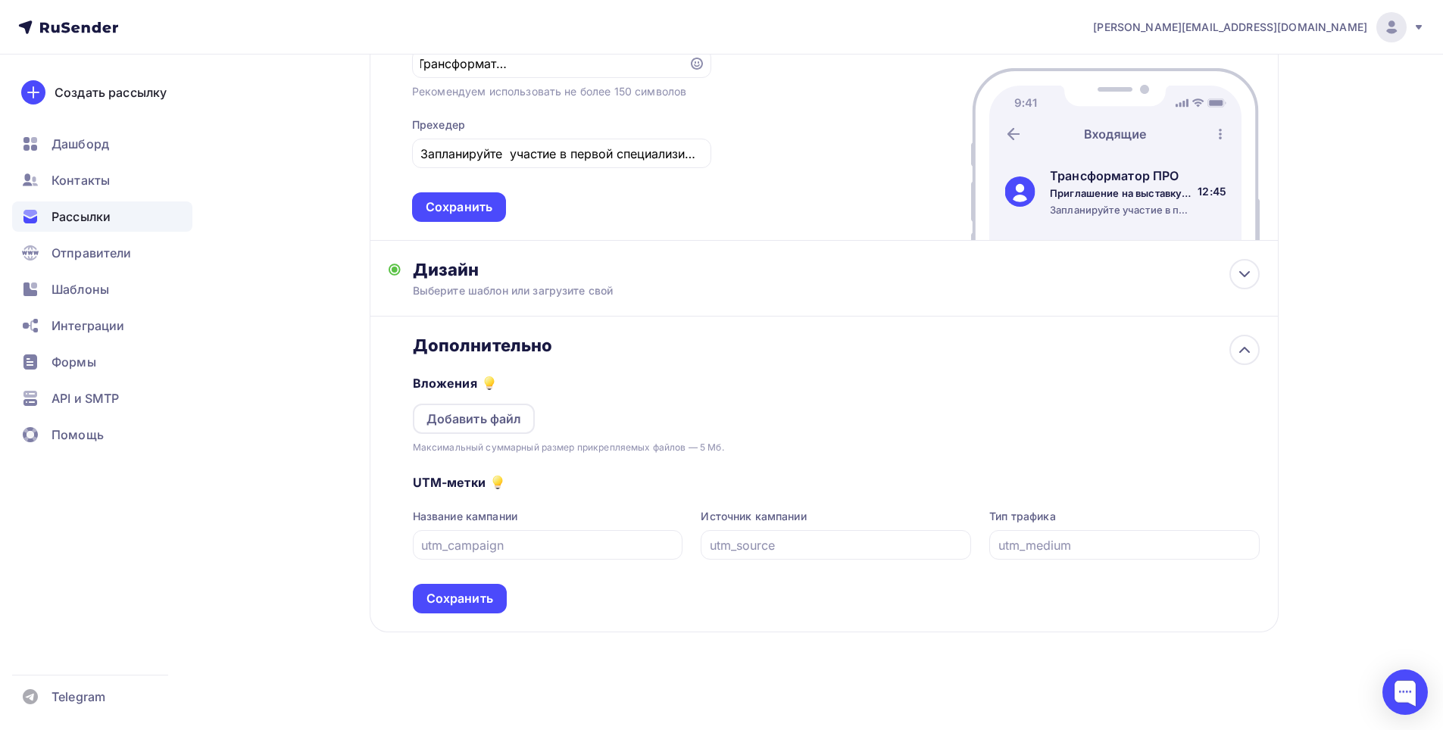
scroll to position [0, 0]
click at [95, 214] on span "Рассылки" at bounding box center [81, 217] width 59 height 18
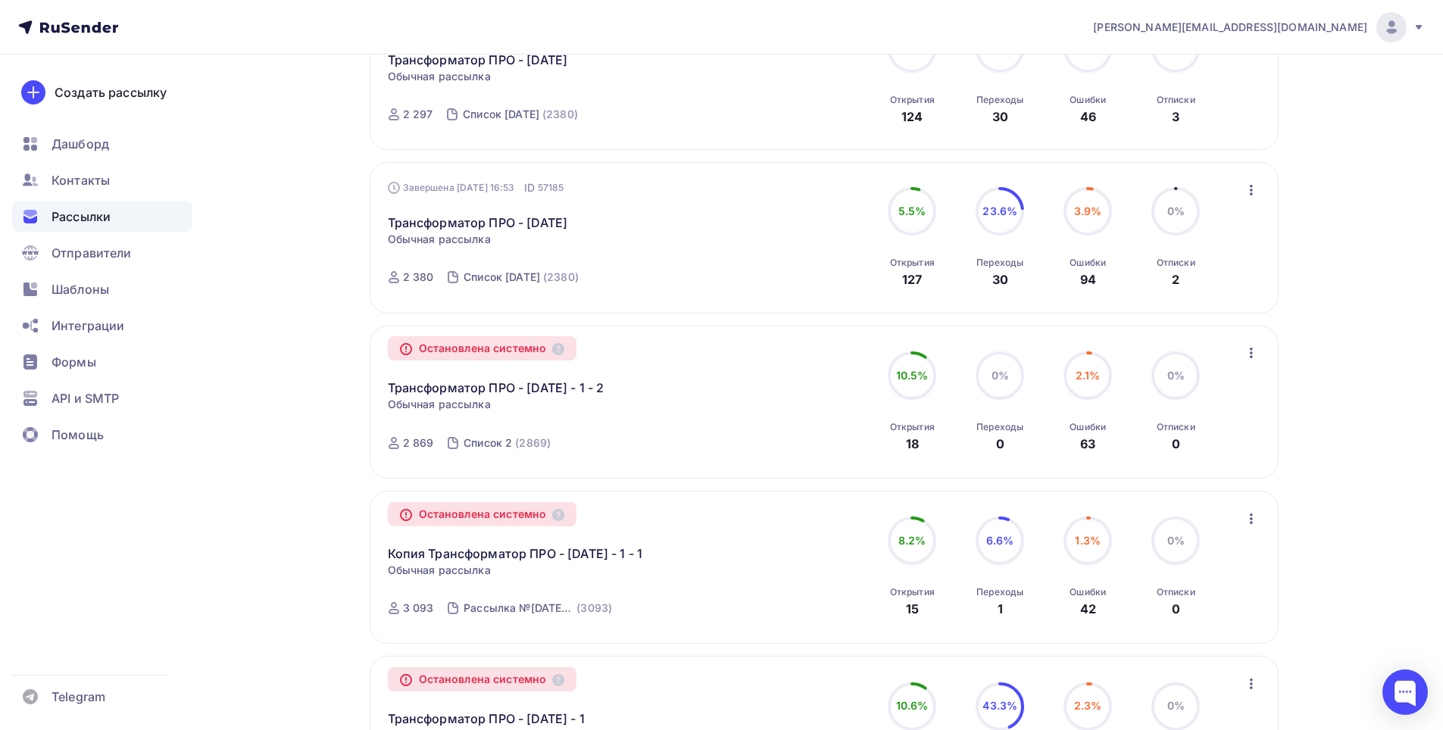
scroll to position [847, 0]
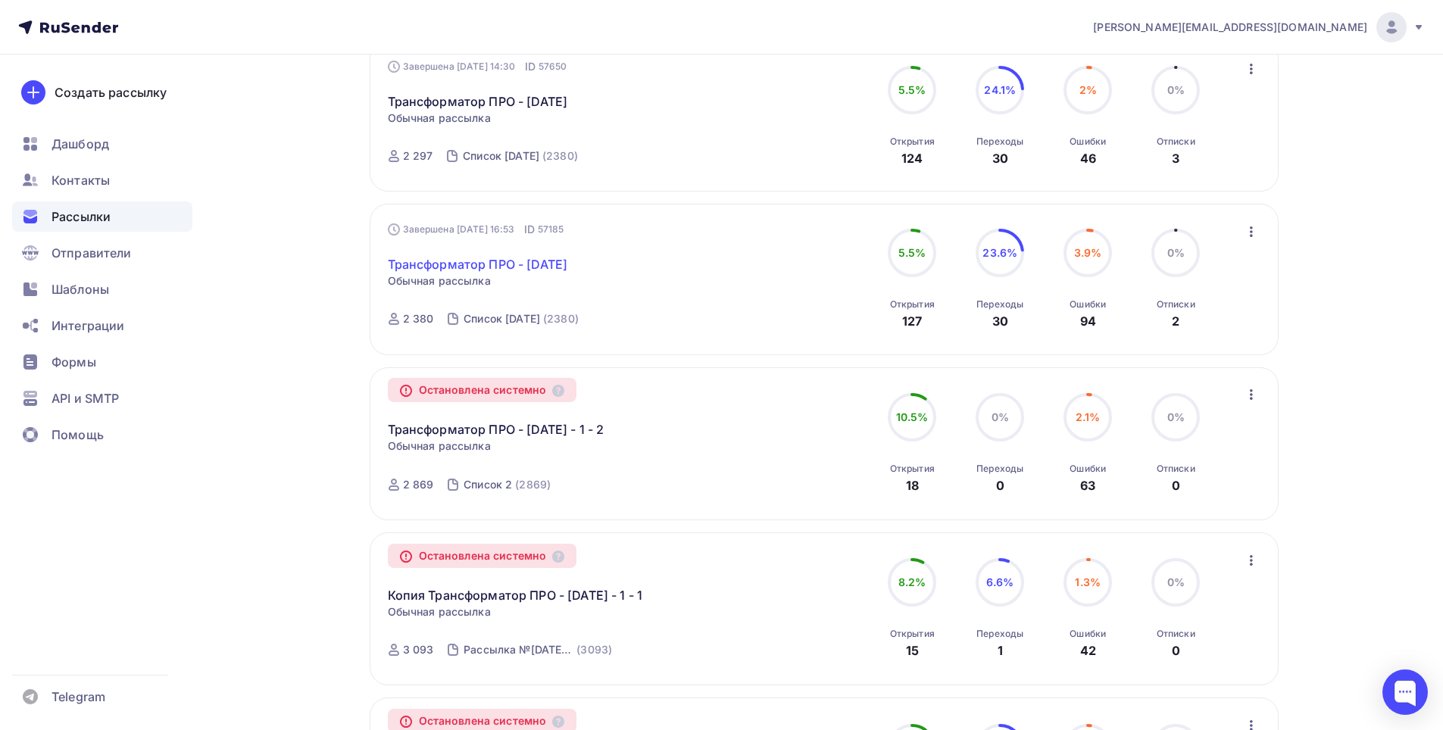
click at [555, 265] on link "Трансформатор ПРО - 27-08-2025" at bounding box center [478, 264] width 180 height 18
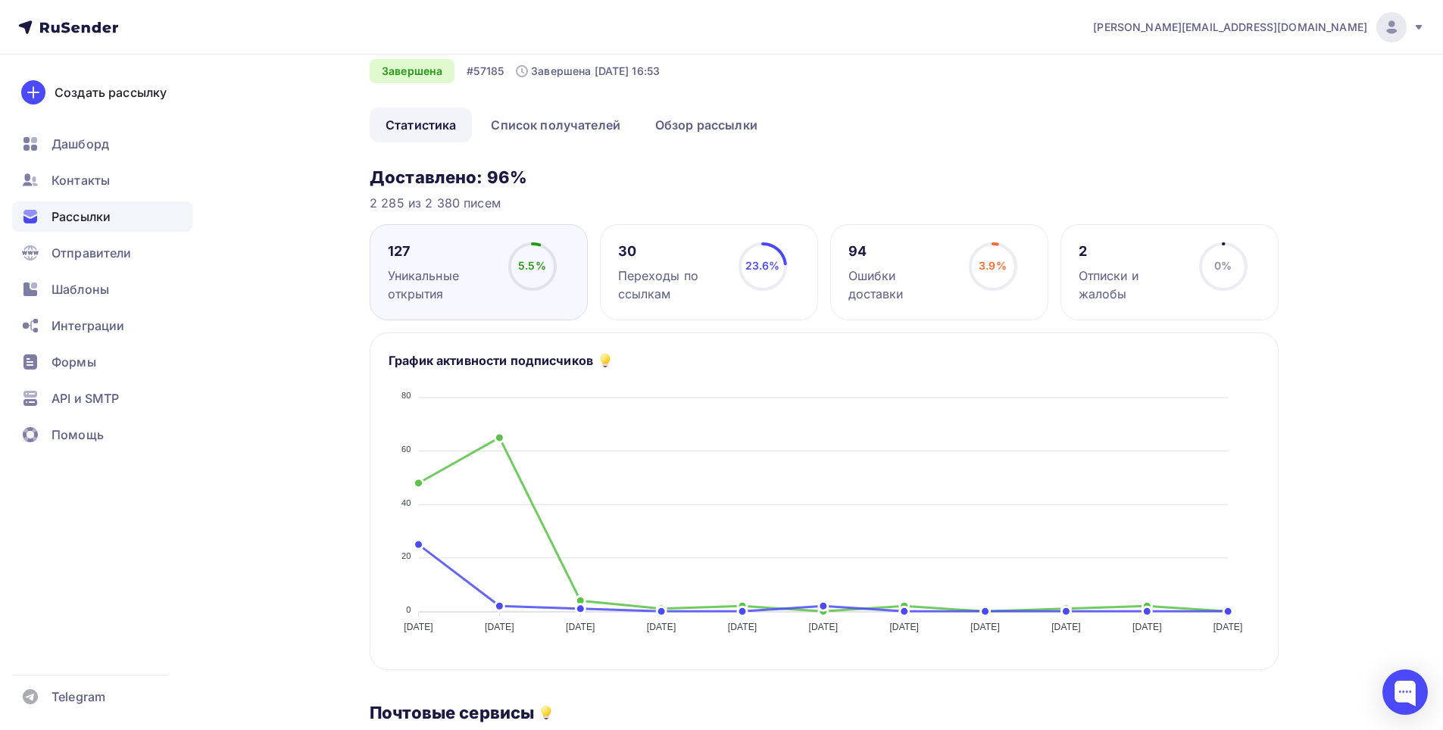
scroll to position [41, 0]
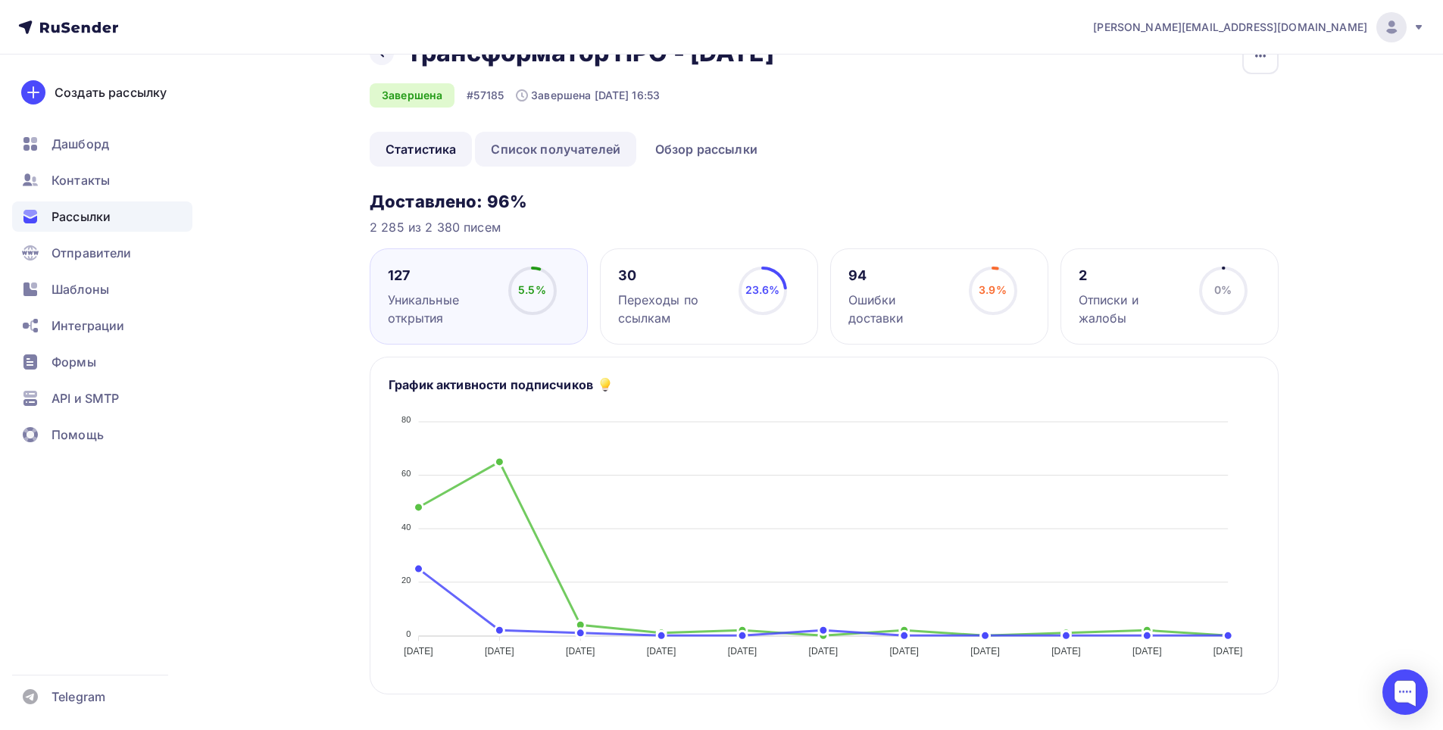
click at [550, 153] on link "Список получателей" at bounding box center [555, 149] width 161 height 35
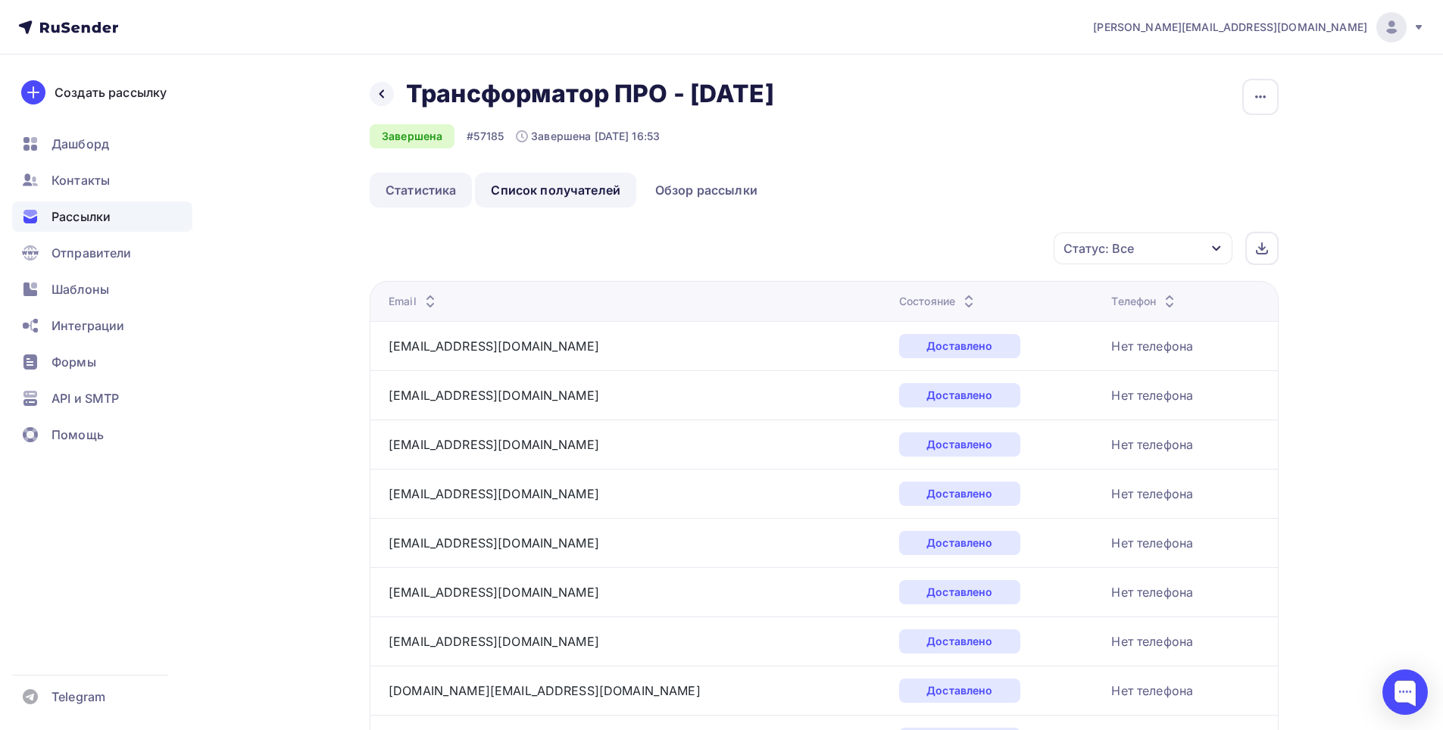
click at [428, 196] on link "Статистика" at bounding box center [421, 190] width 102 height 35
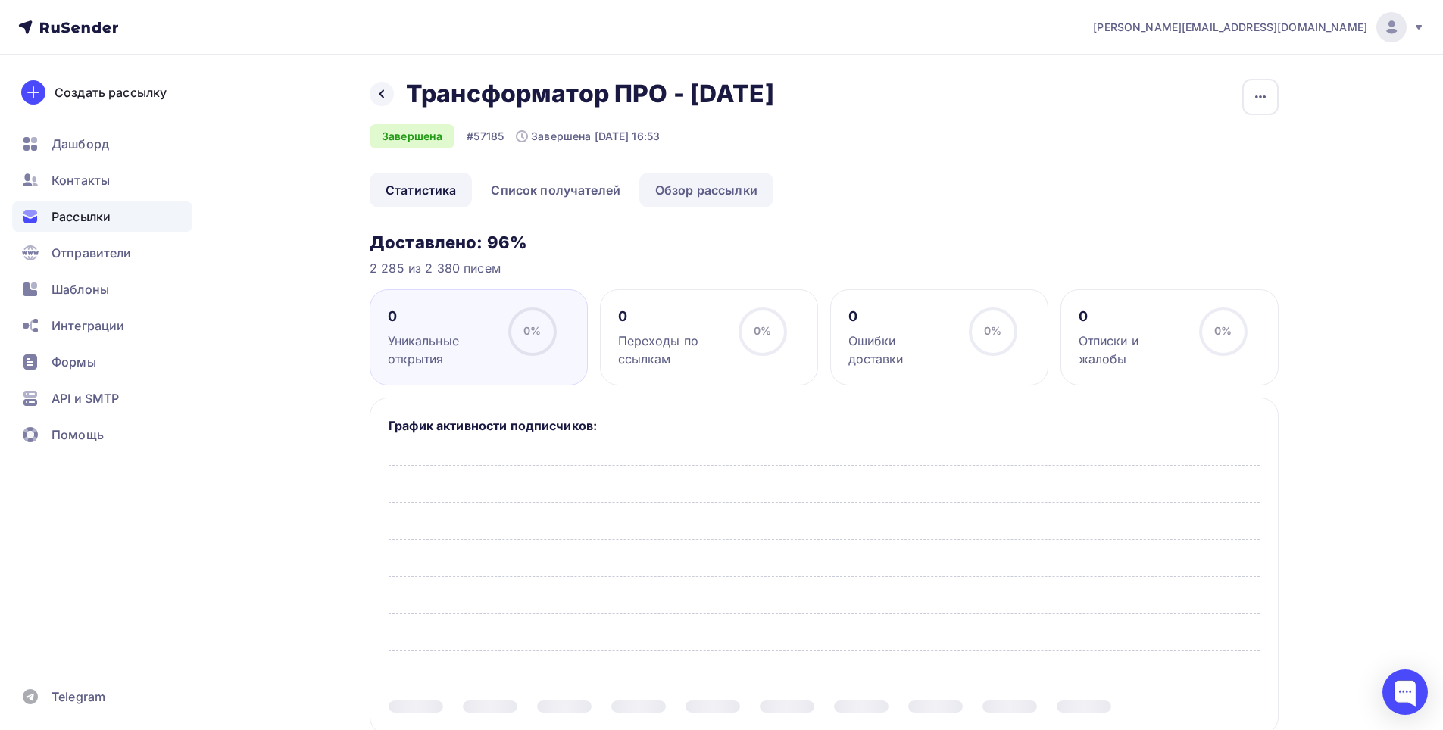
click at [695, 195] on link "Обзор рассылки" at bounding box center [706, 190] width 134 height 35
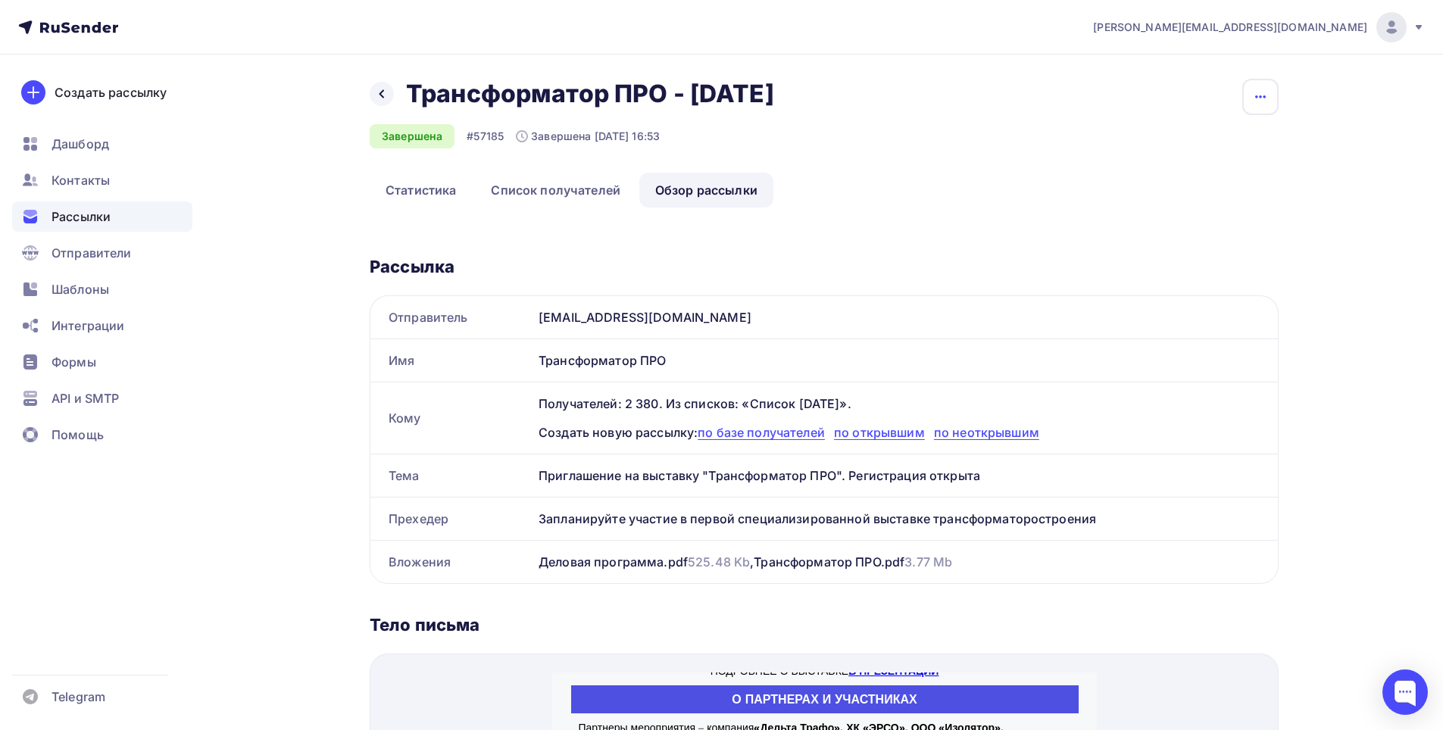
click at [1264, 99] on icon "button" at bounding box center [1260, 97] width 18 height 18
click at [1220, 139] on div "Копировать" at bounding box center [1202, 145] width 145 height 18
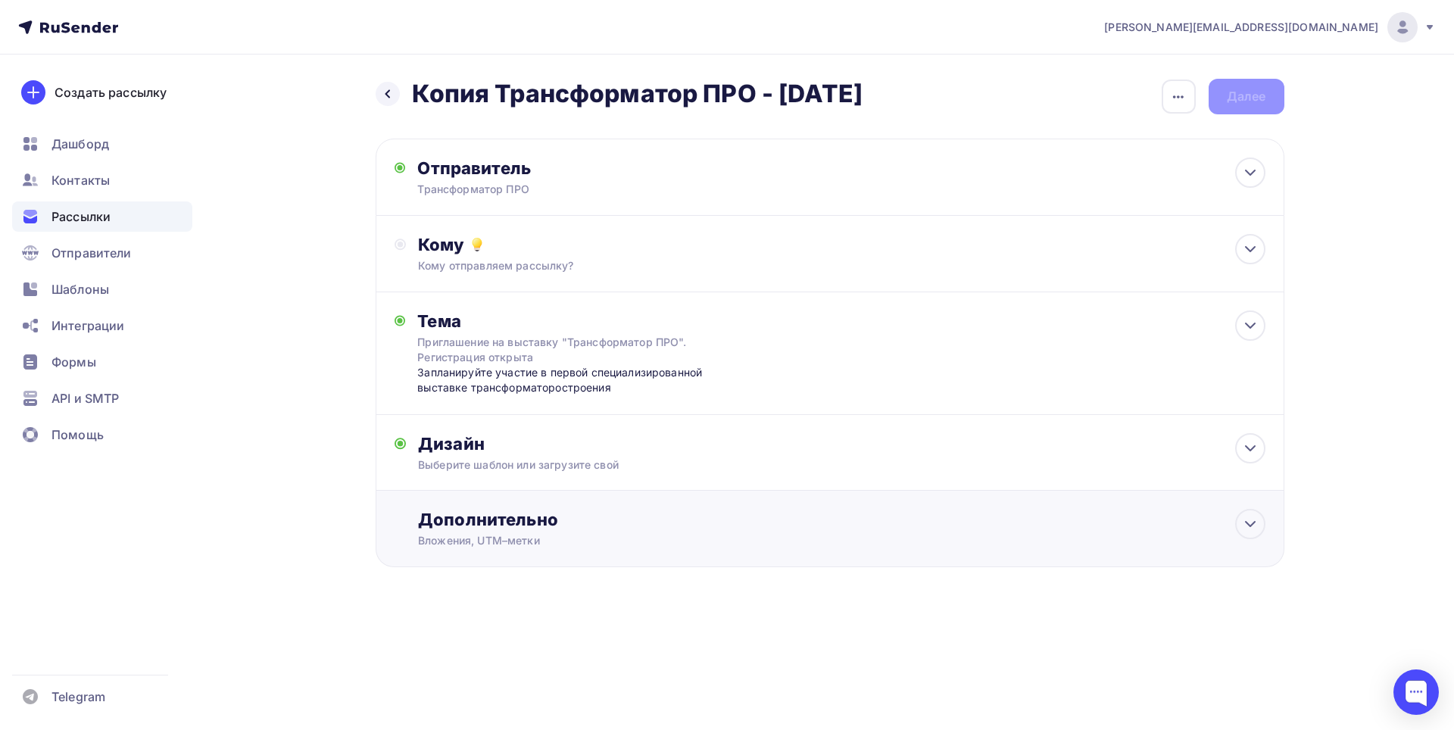
click at [471, 520] on div "Дополнительно" at bounding box center [841, 519] width 847 height 21
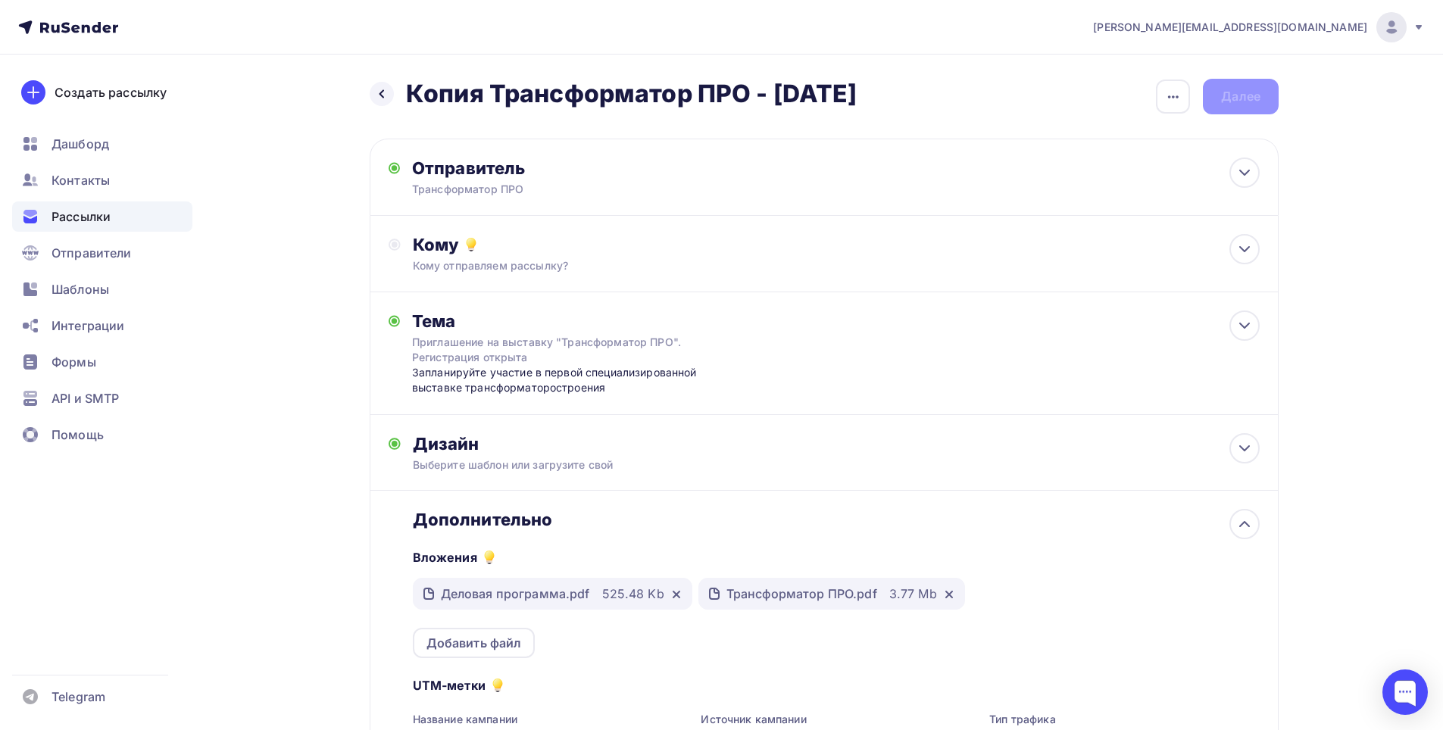
click at [764, 602] on div "Трансформатор ПРО.pdf" at bounding box center [801, 594] width 151 height 18
click at [764, 601] on div "Трансформатор ПРО.pdf" at bounding box center [801, 594] width 151 height 18
click at [1152, 565] on div "Вложения Деловая программа.pdf 525.48 Kb Трансформатор ПРО.pdf 3.77 Mb Добавить…" at bounding box center [836, 594] width 847 height 128
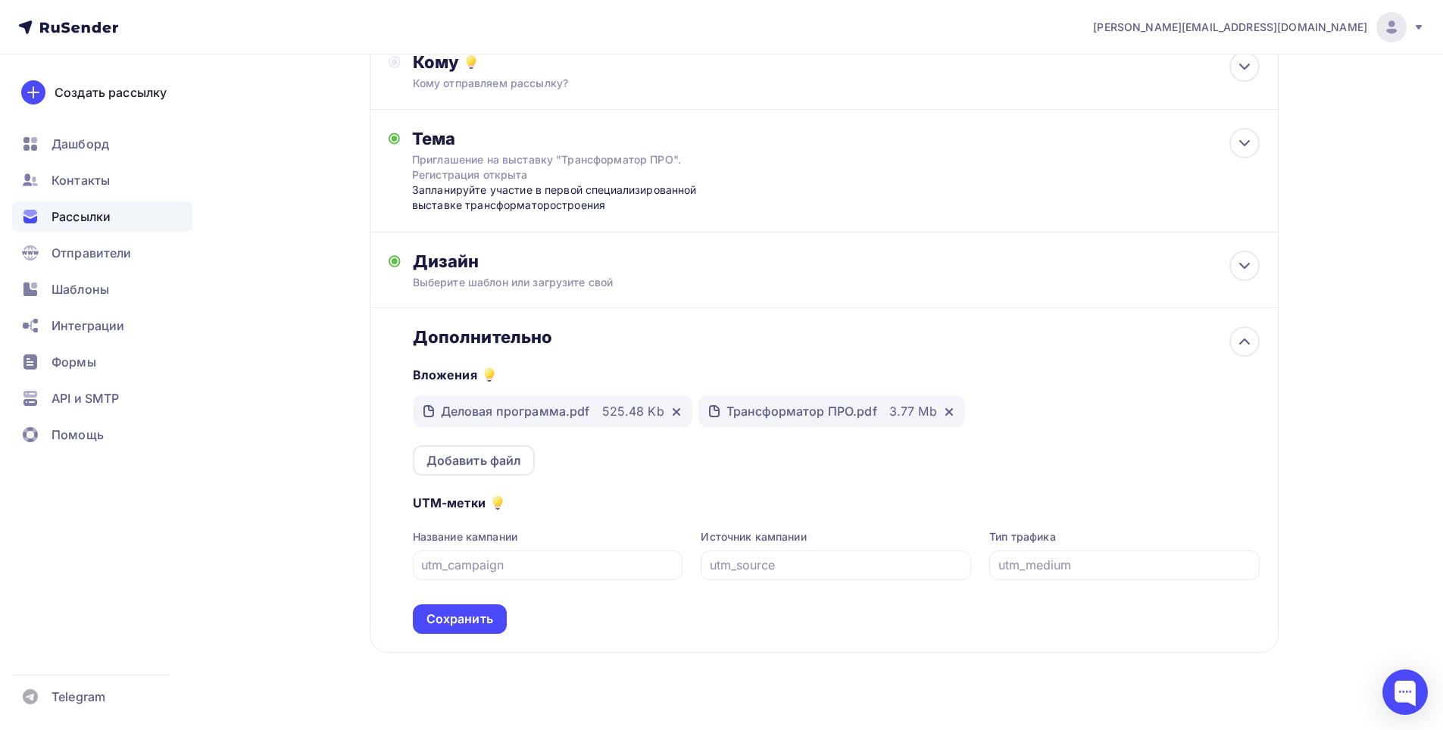
scroll to position [203, 0]
